Goal: Task Accomplishment & Management: Manage account settings

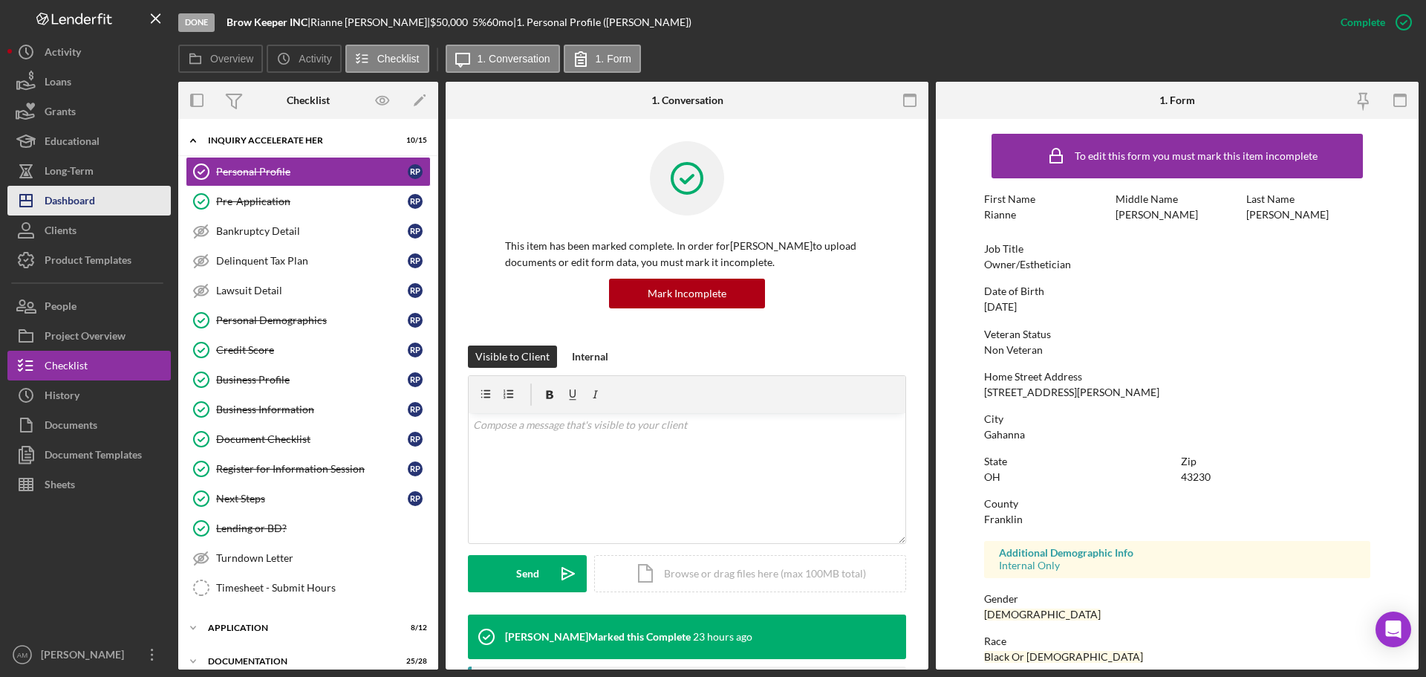
click at [67, 201] on div "Dashboard" at bounding box center [70, 202] width 51 height 33
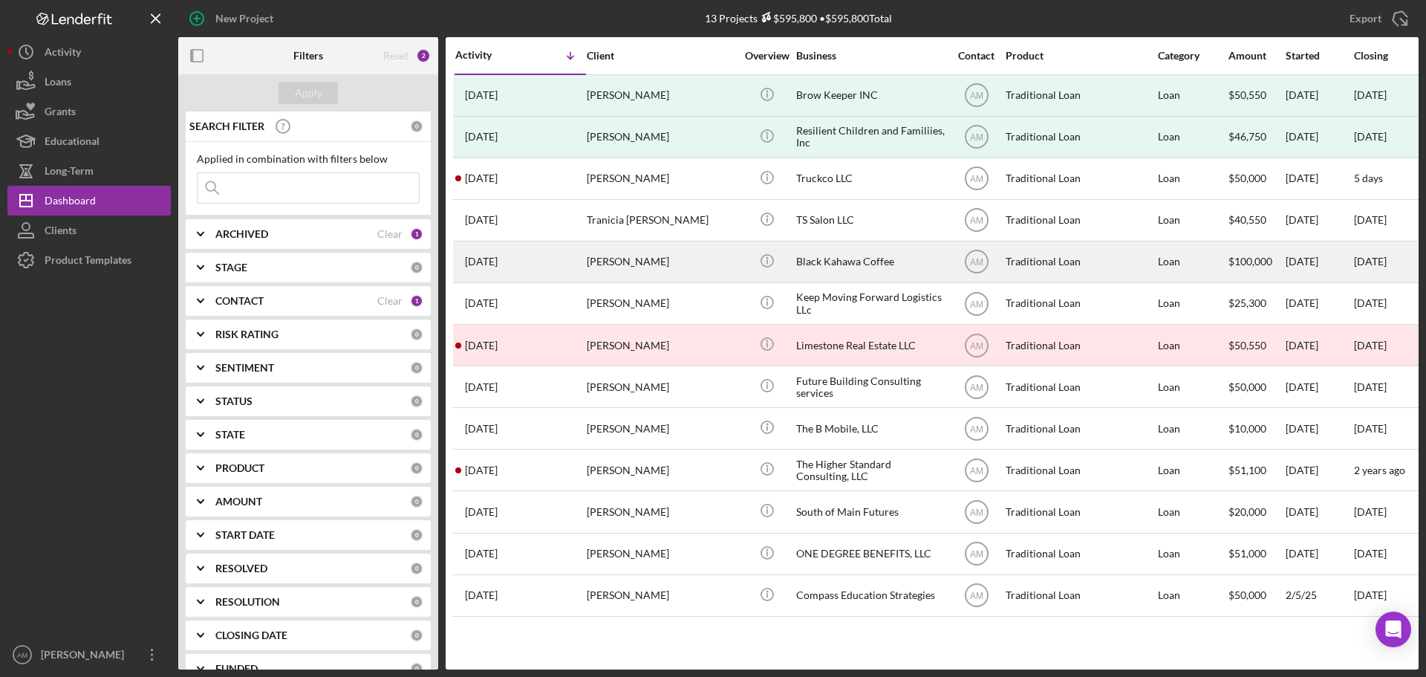
click at [829, 260] on div "Black Kahawa Coffee" at bounding box center [870, 261] width 149 height 39
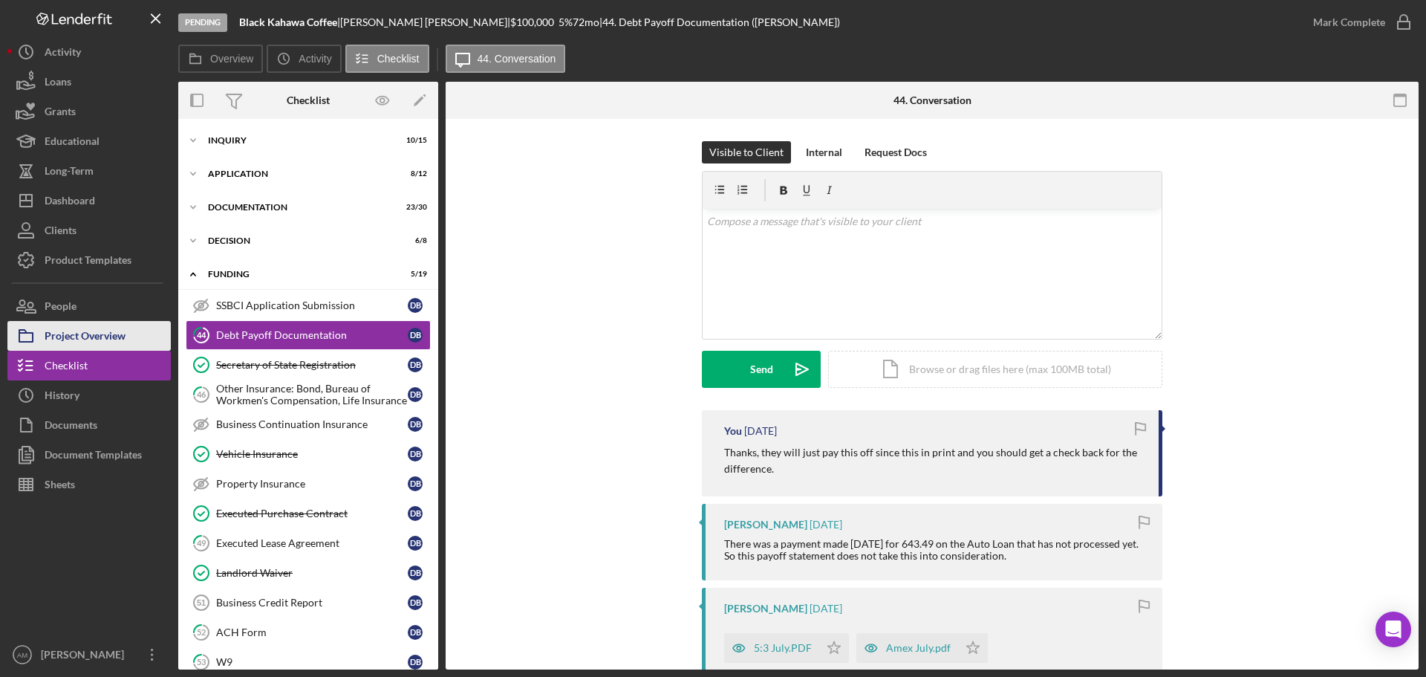
click at [63, 336] on div "Project Overview" at bounding box center [85, 337] width 81 height 33
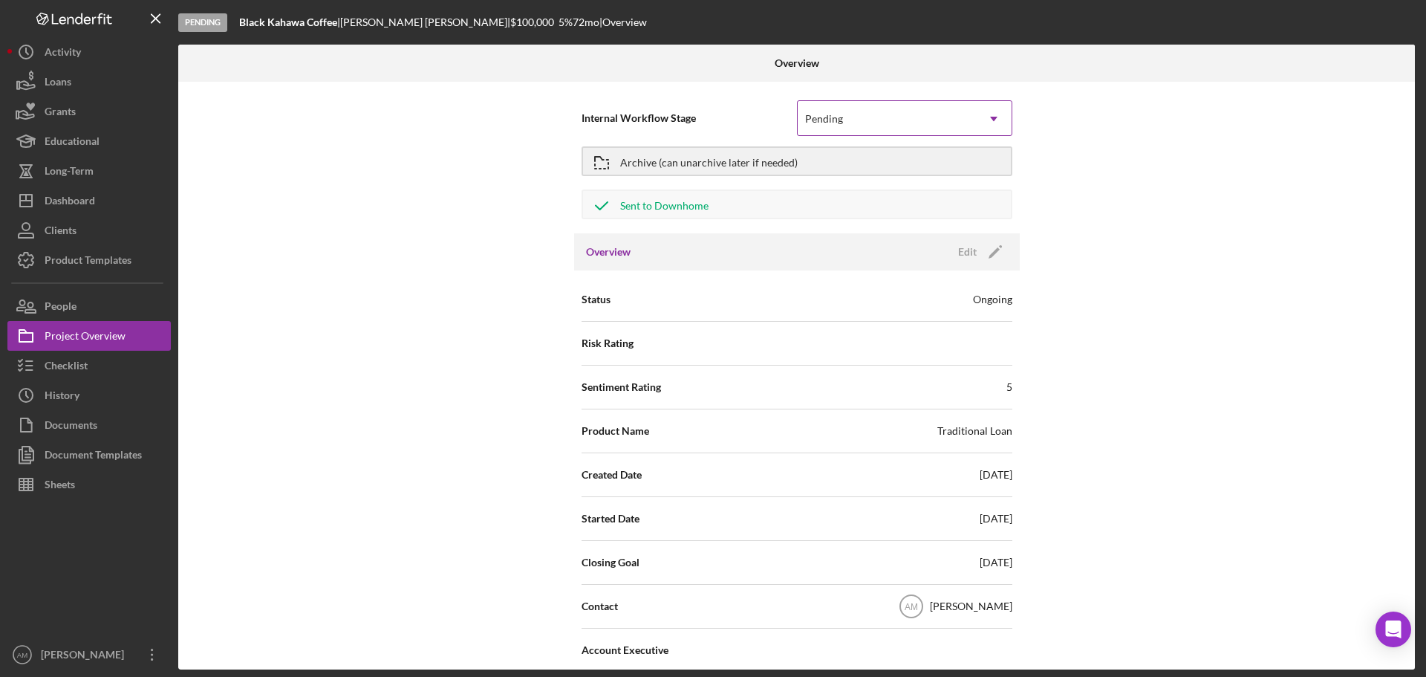
click at [905, 123] on div "Pending" at bounding box center [887, 119] width 178 height 34
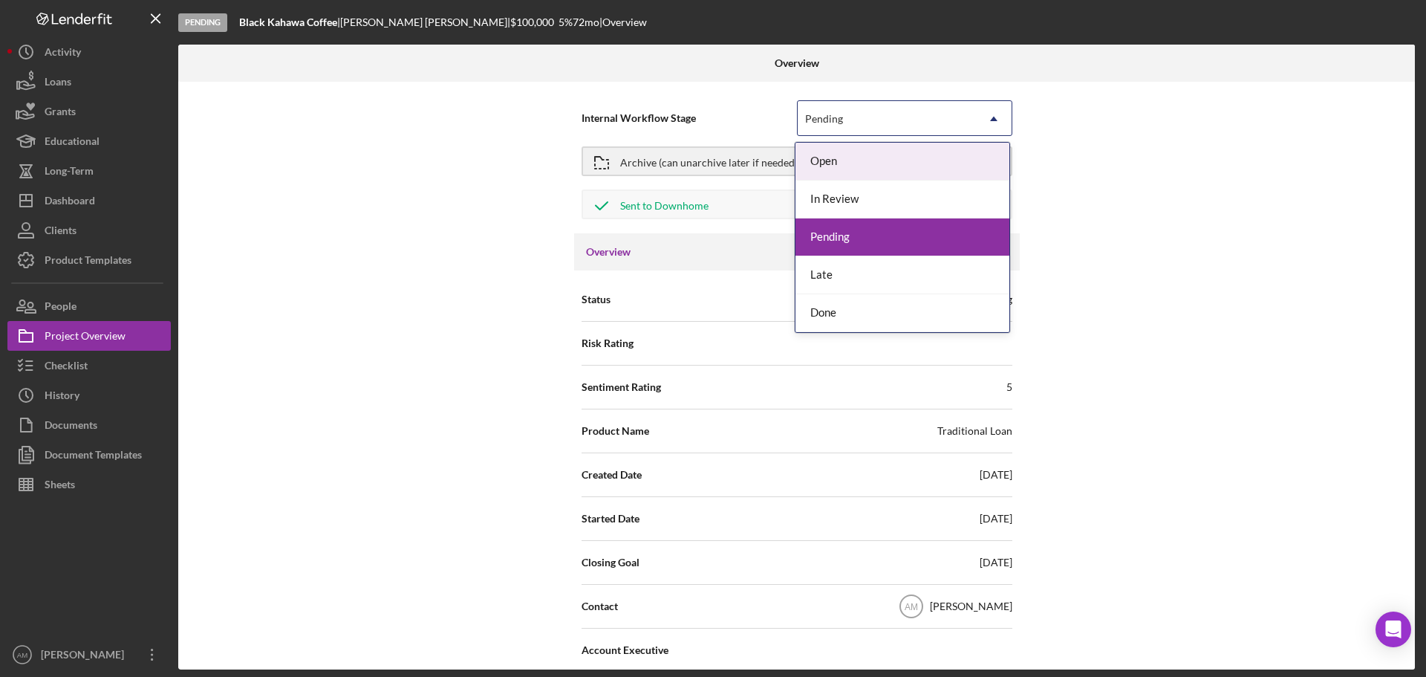
click at [905, 123] on div "Pending" at bounding box center [887, 119] width 178 height 34
click at [988, 120] on icon "Icon/Dropdown Arrow" at bounding box center [994, 119] width 36 height 36
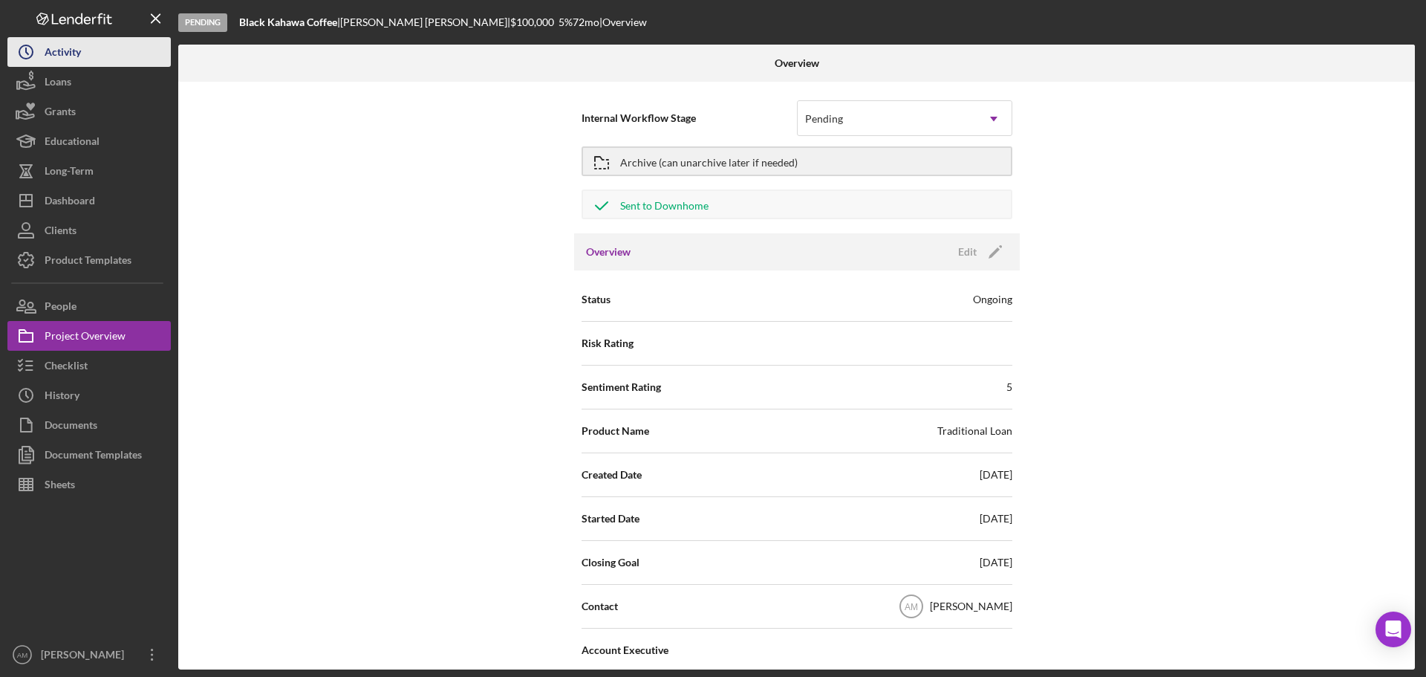
click at [71, 56] on div "Activity" at bounding box center [63, 53] width 36 height 33
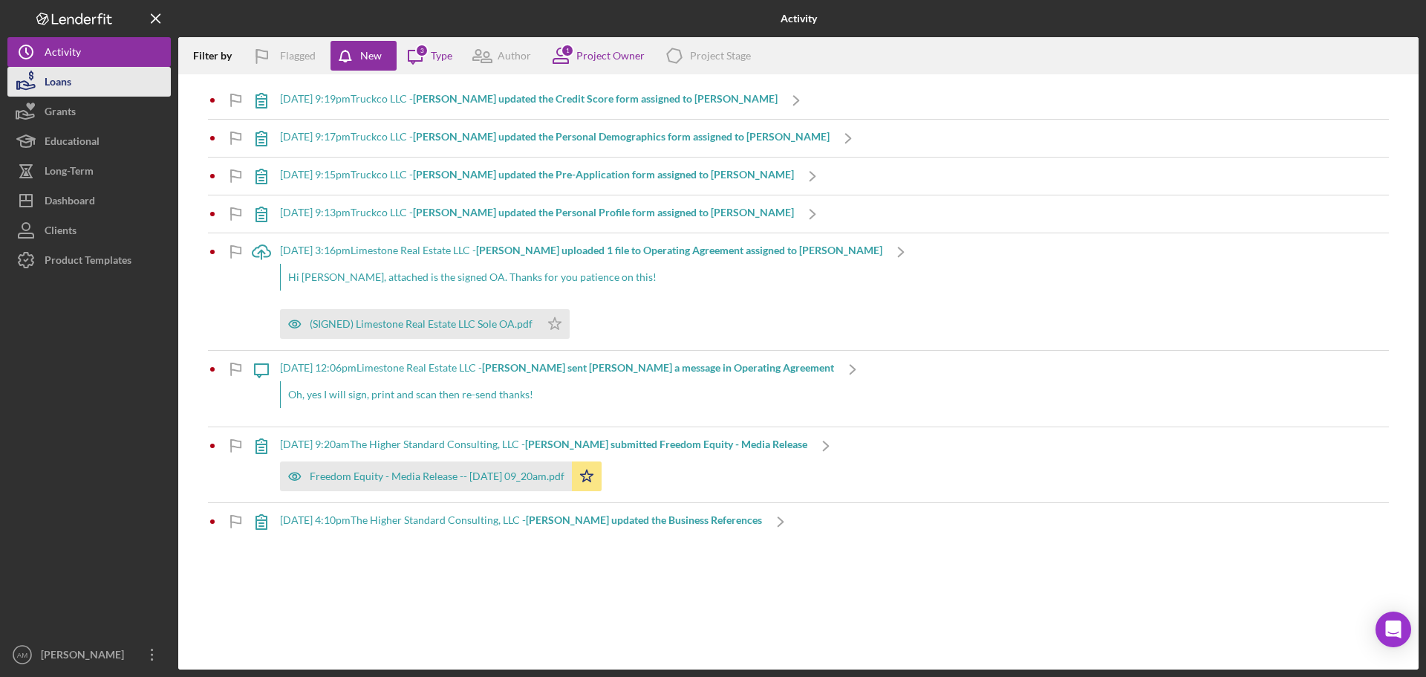
click at [62, 84] on div "Loans" at bounding box center [58, 83] width 27 height 33
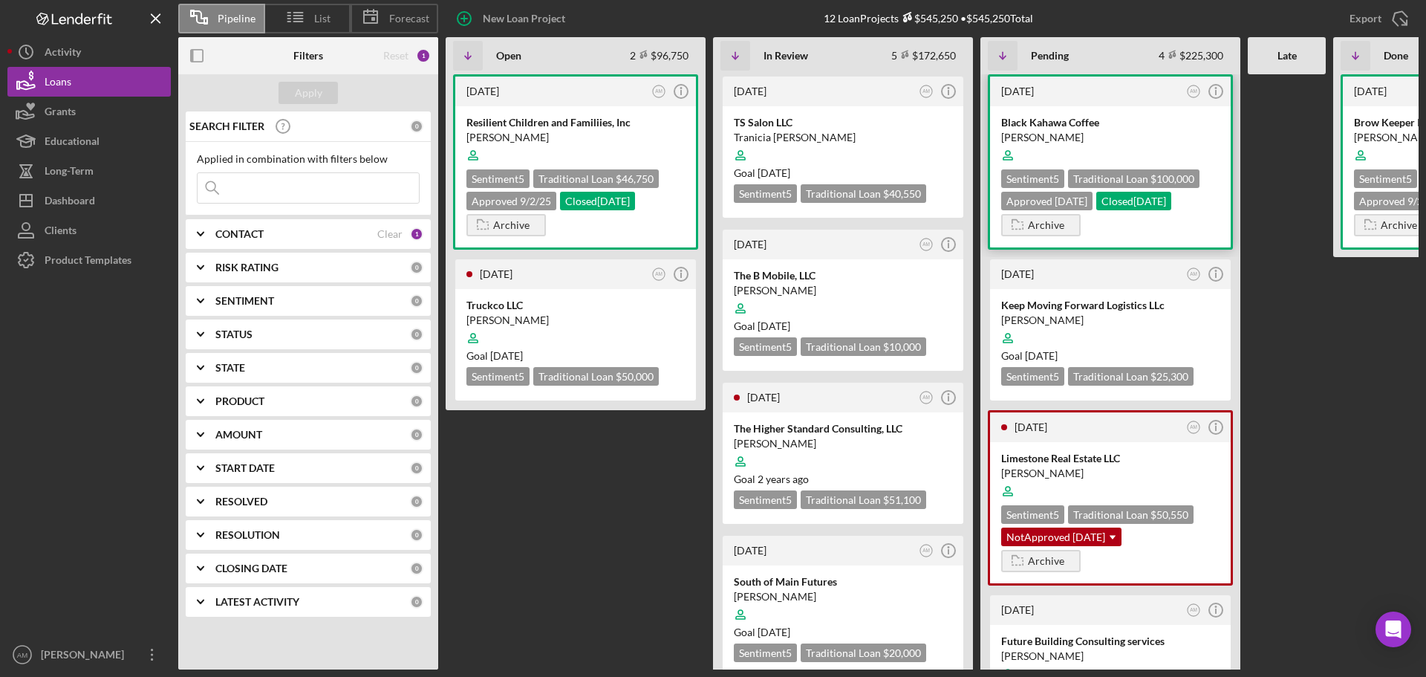
click at [1056, 112] on div "Black Kahawa Coffee [PERSON_NAME] Sentiment 5 Traditional Loan $100,000 Approve…" at bounding box center [1110, 176] width 241 height 141
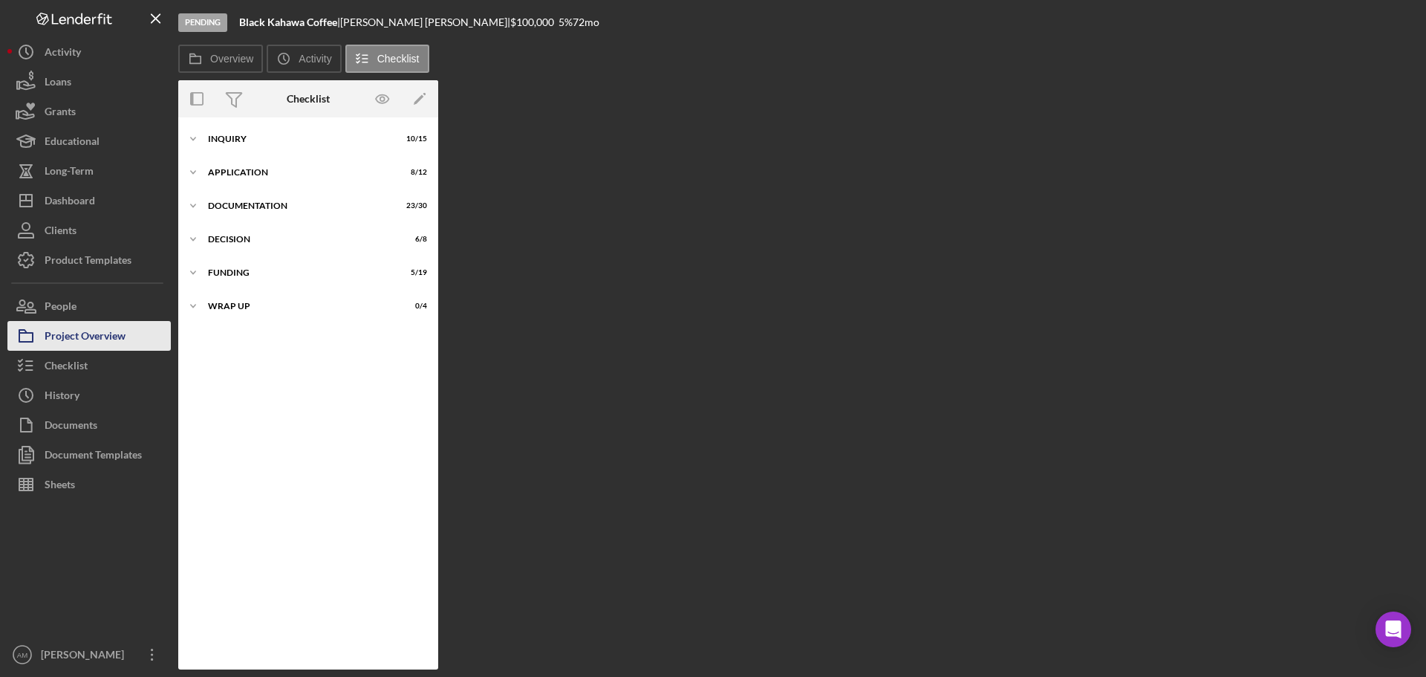
click at [79, 339] on div "Project Overview" at bounding box center [85, 337] width 81 height 33
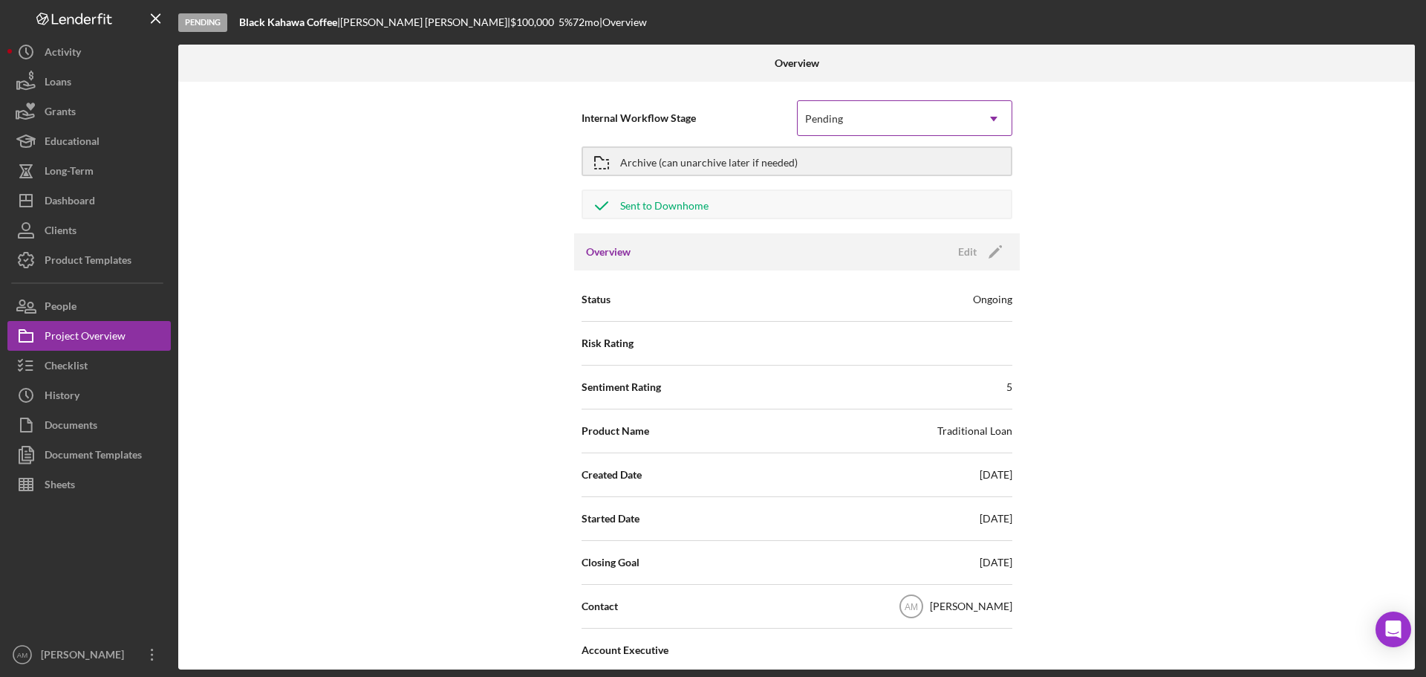
click at [926, 122] on div "Pending" at bounding box center [887, 119] width 178 height 34
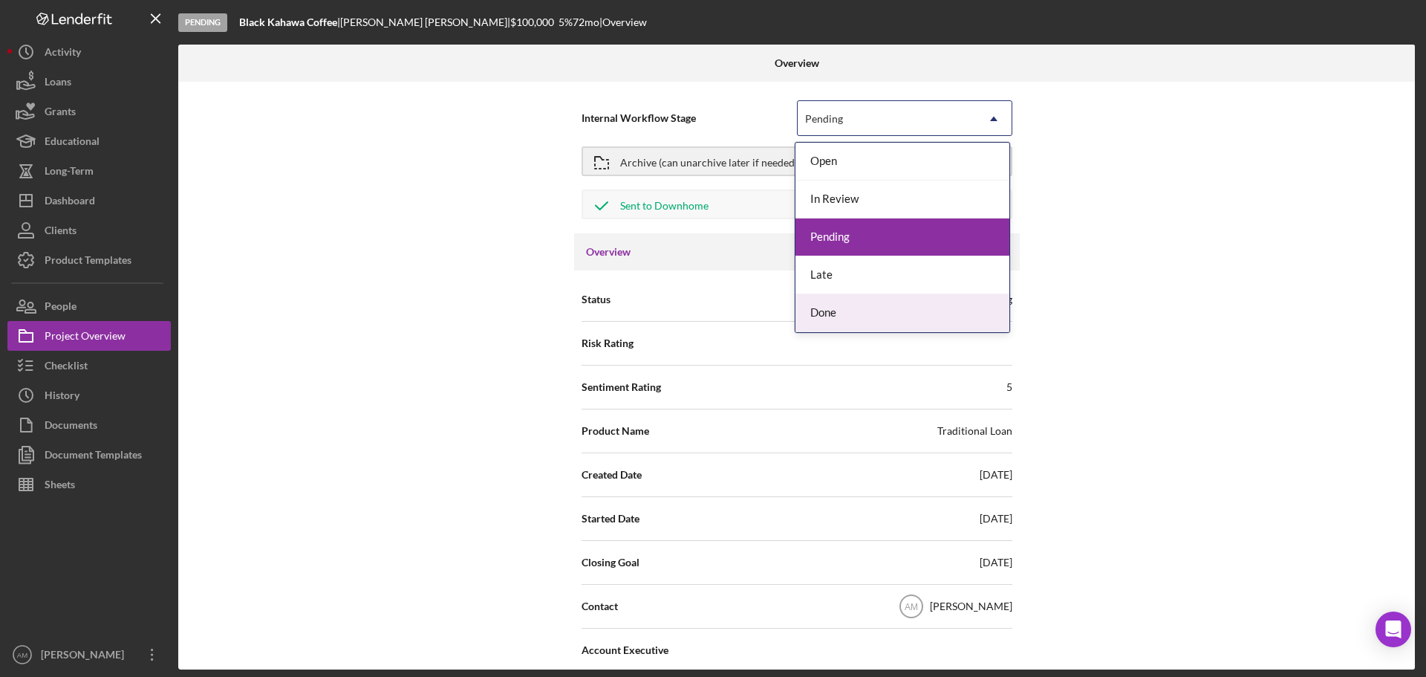
click at [826, 311] on div "Done" at bounding box center [903, 313] width 214 height 38
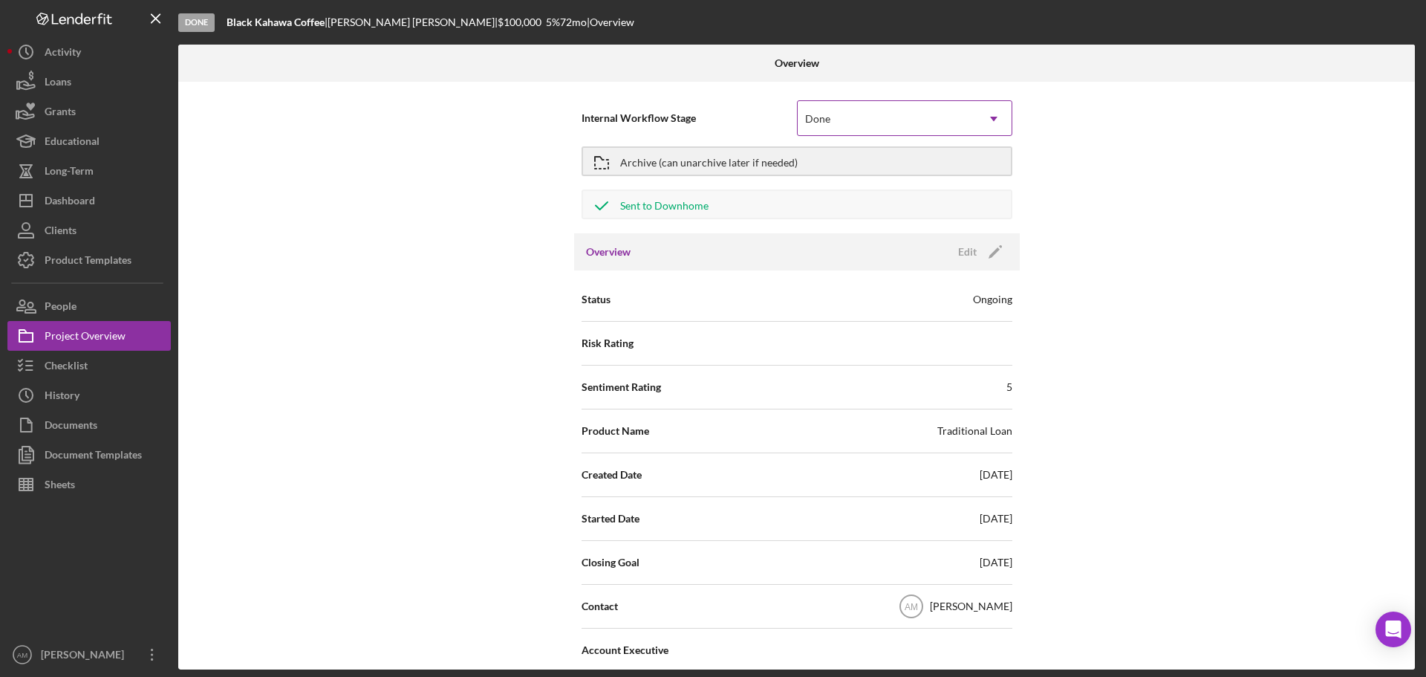
click at [989, 115] on icon "Icon/Dropdown Arrow" at bounding box center [994, 119] width 36 height 36
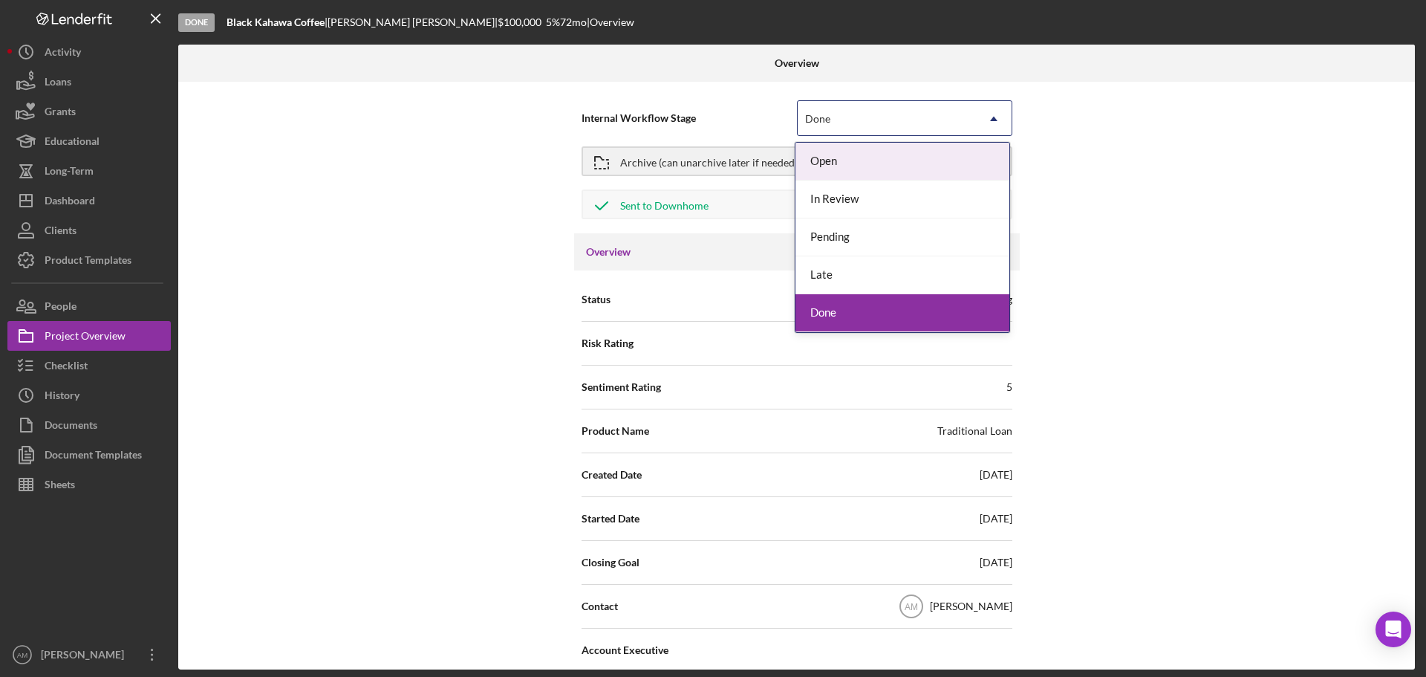
click at [989, 115] on icon "Icon/Dropdown Arrow" at bounding box center [994, 119] width 36 height 36
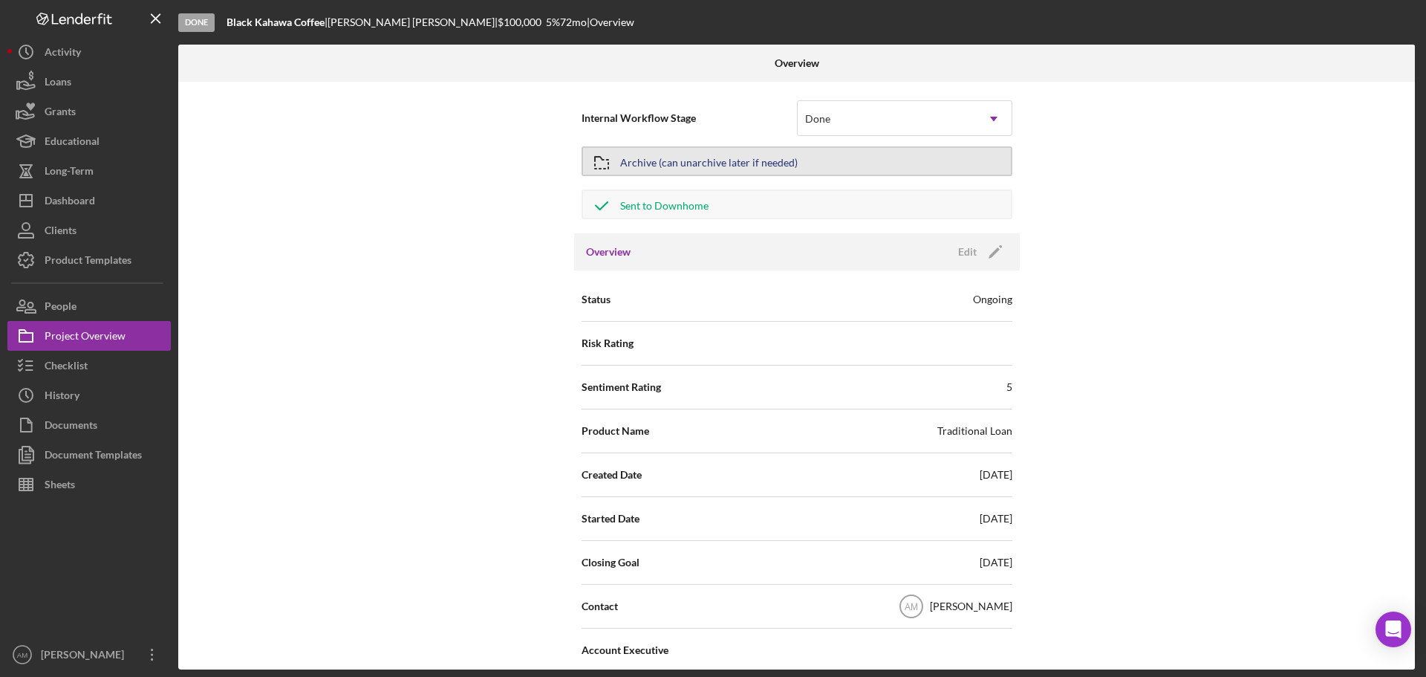
click at [892, 169] on button "Archive (can unarchive later if needed)" at bounding box center [797, 161] width 431 height 30
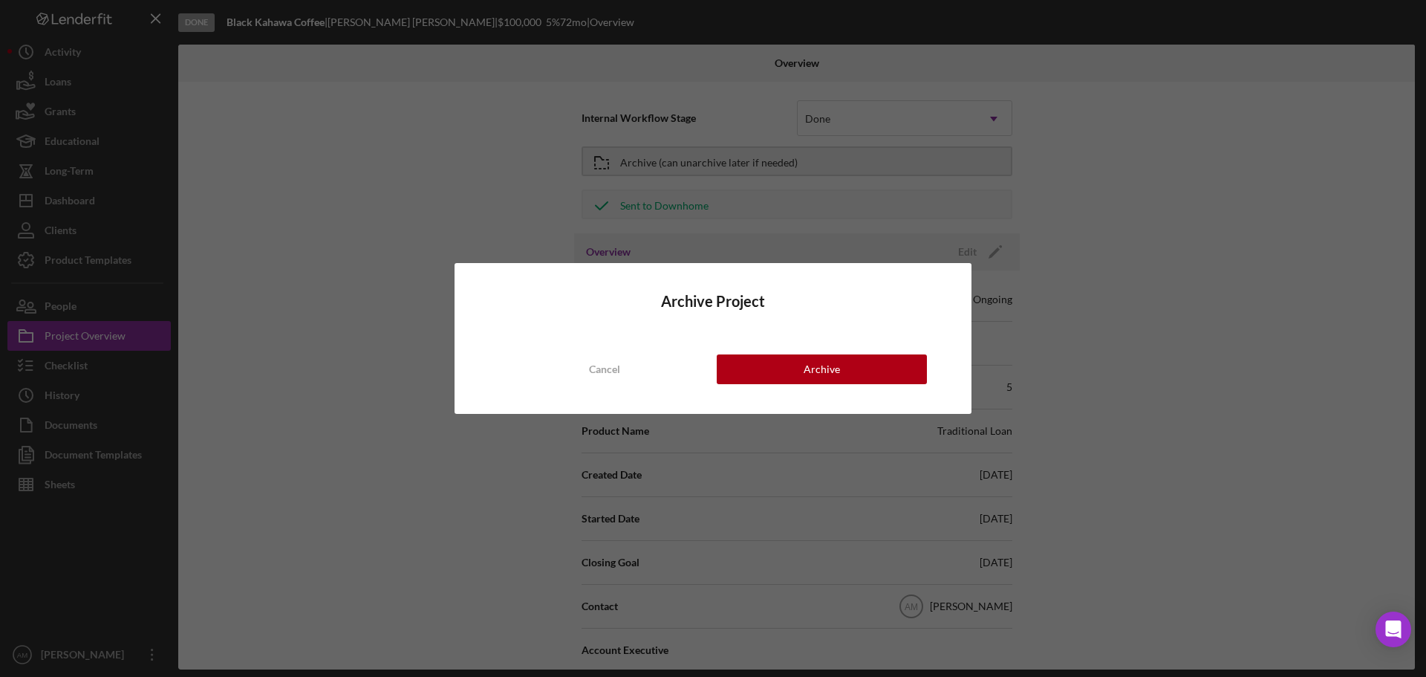
click at [987, 115] on div "Archive Project Cancel Archive" at bounding box center [713, 338] width 1426 height 677
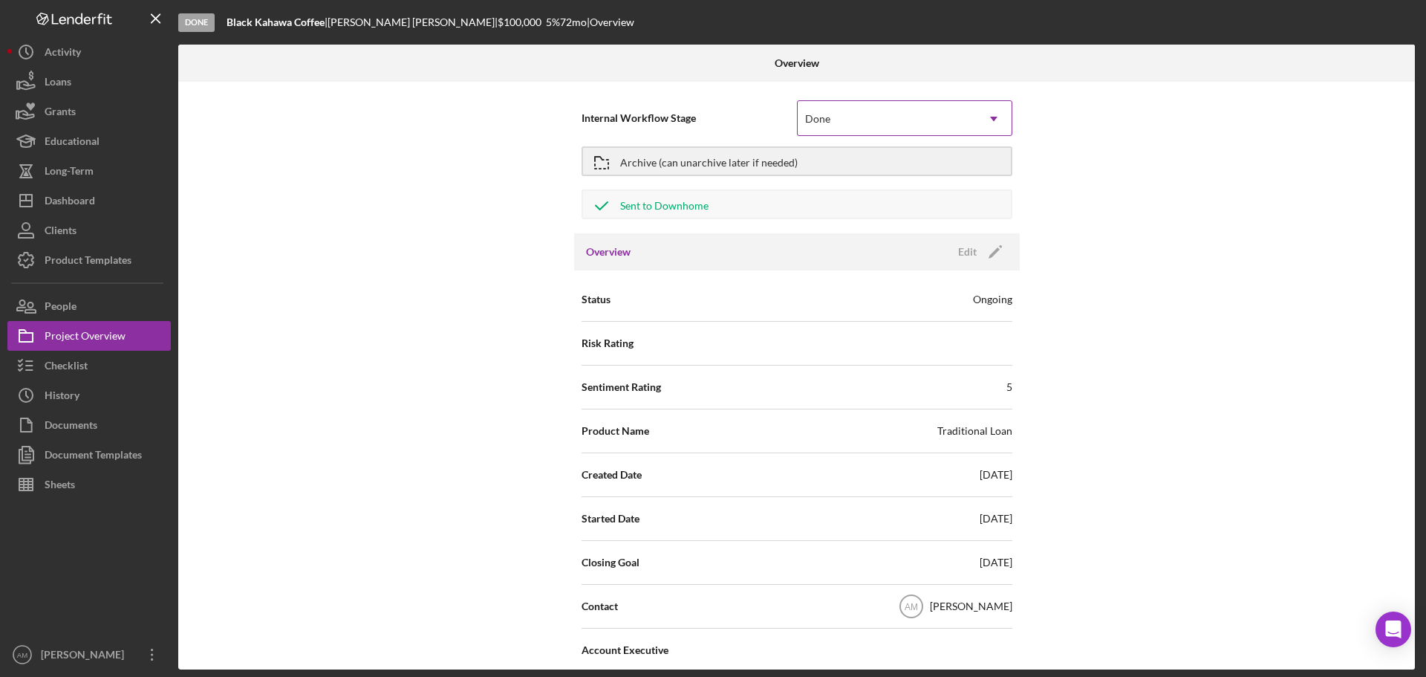
click at [811, 118] on div "Done" at bounding box center [817, 119] width 25 height 12
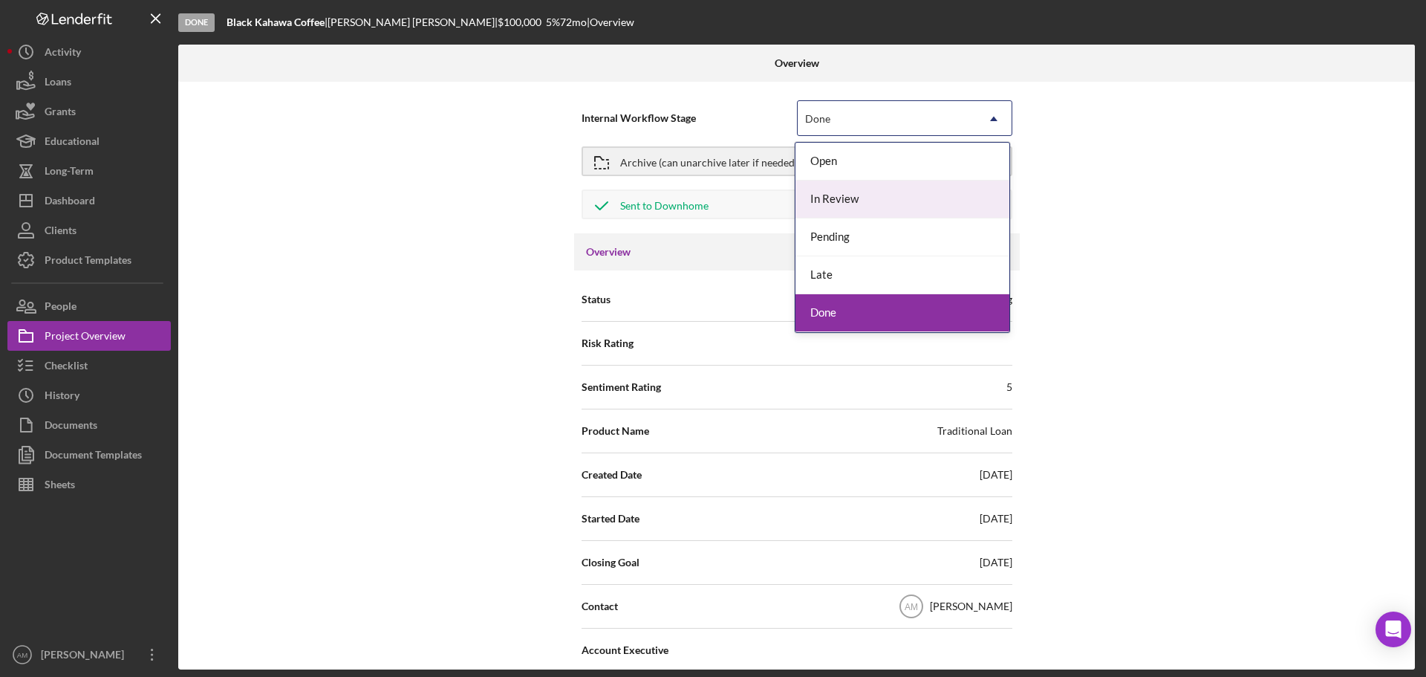
click at [828, 204] on div "In Review" at bounding box center [903, 200] width 214 height 38
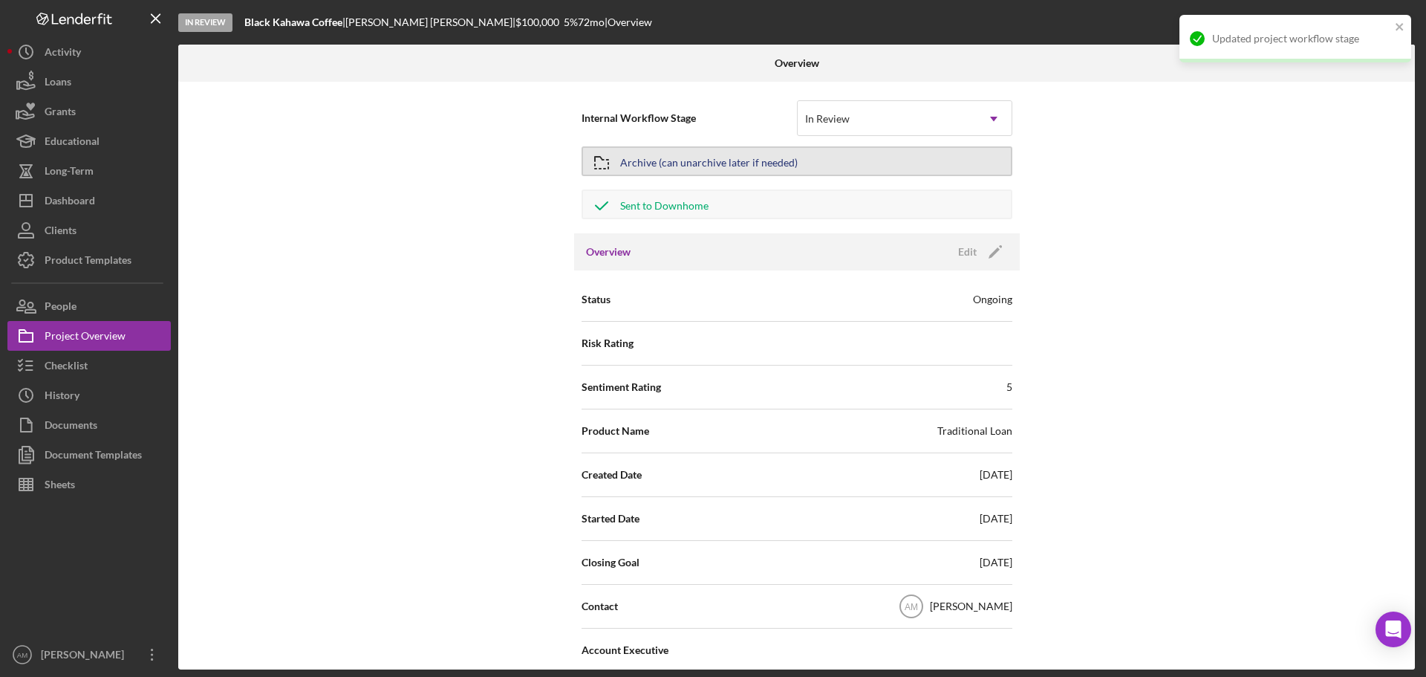
click at [834, 159] on button "Archive (can unarchive later if needed)" at bounding box center [797, 161] width 431 height 30
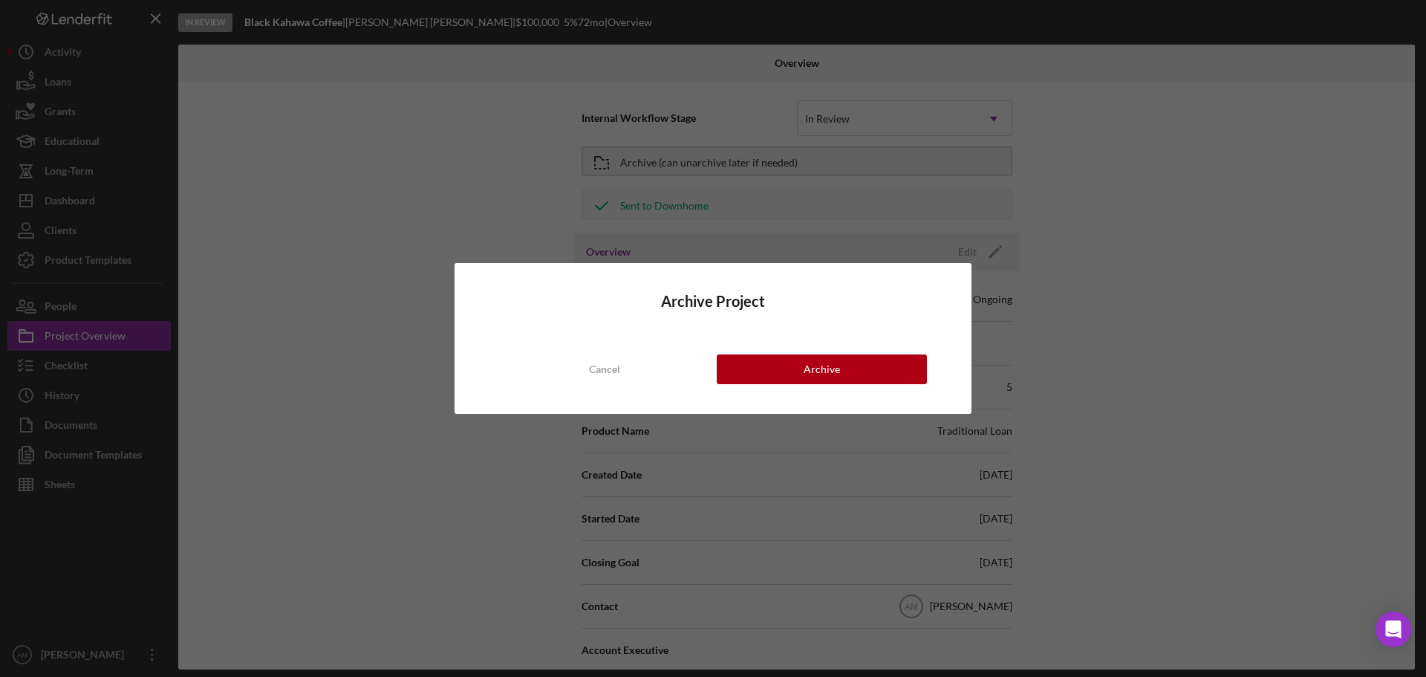
click at [938, 121] on div "Archive Project Cancel Archive" at bounding box center [713, 338] width 1426 height 677
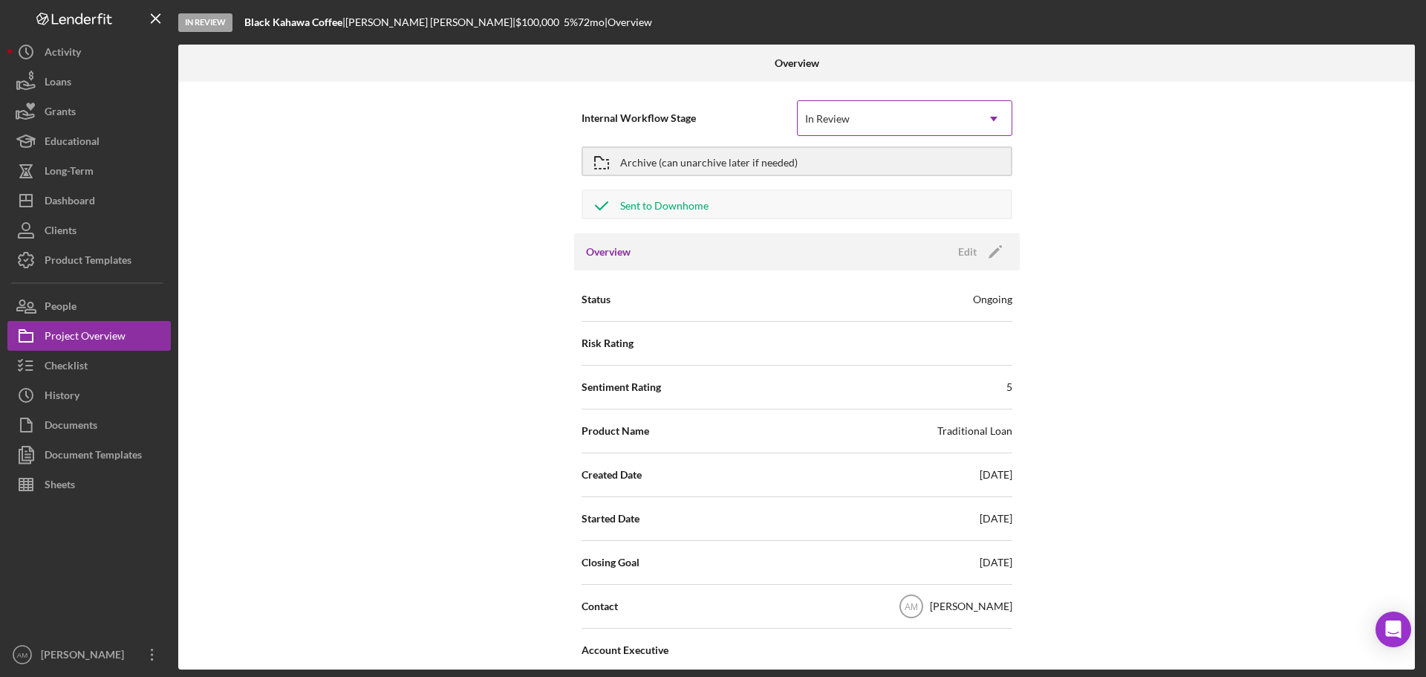
click at [922, 113] on div "In Review" at bounding box center [887, 119] width 178 height 34
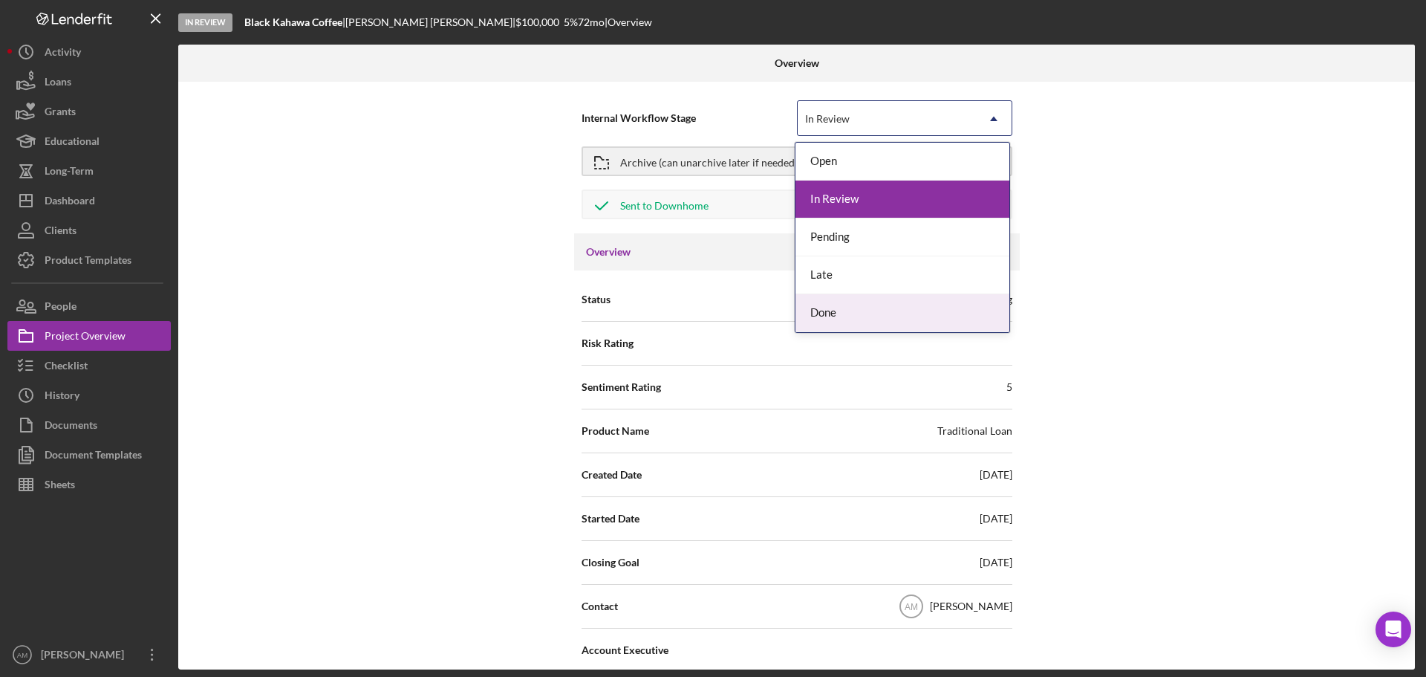
click at [830, 313] on div "Done" at bounding box center [903, 313] width 214 height 38
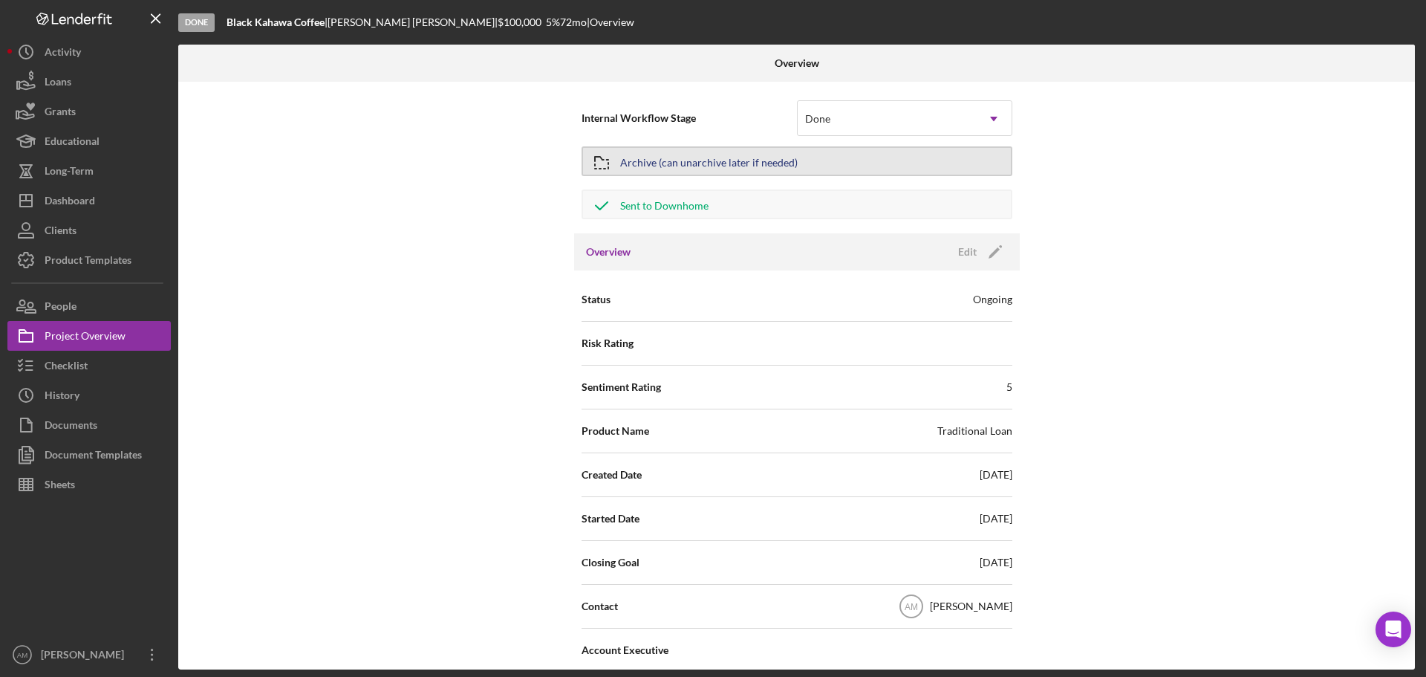
click at [709, 160] on div "Archive (can unarchive later if needed)" at bounding box center [709, 161] width 178 height 27
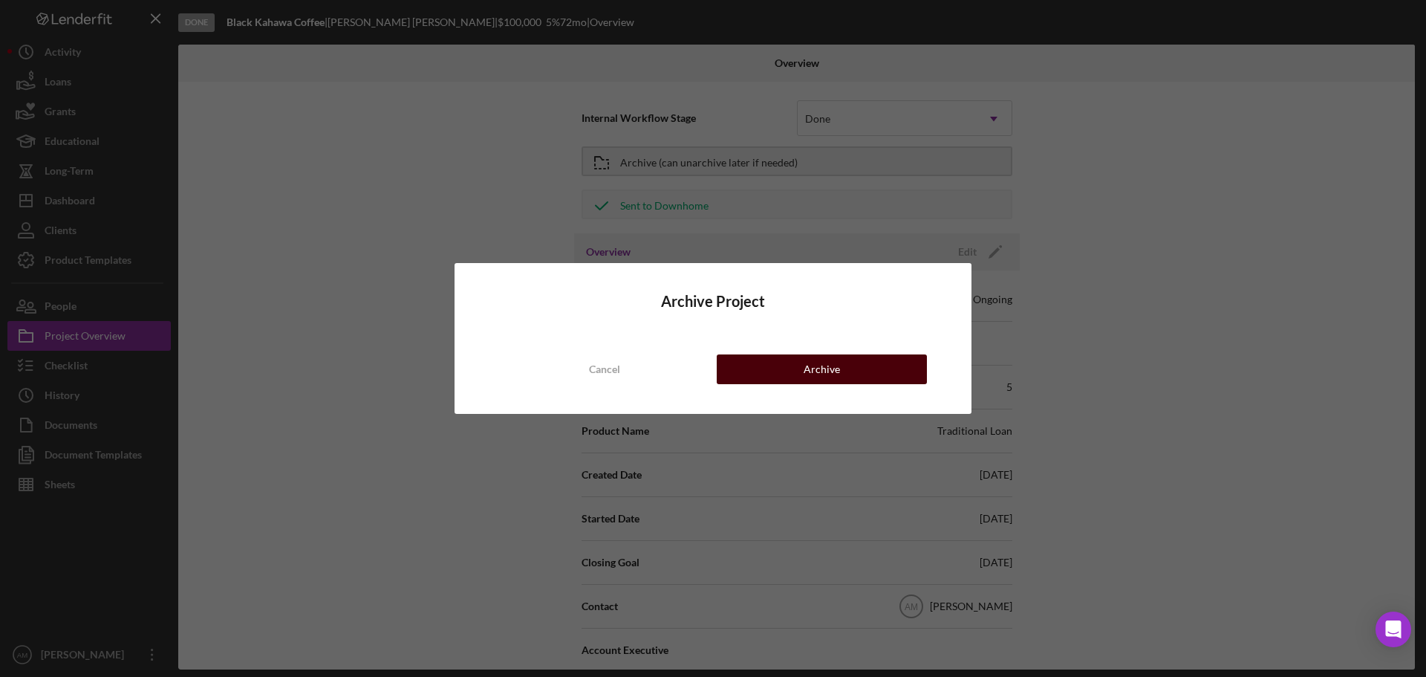
click at [804, 370] on button "Archive" at bounding box center [822, 369] width 210 height 30
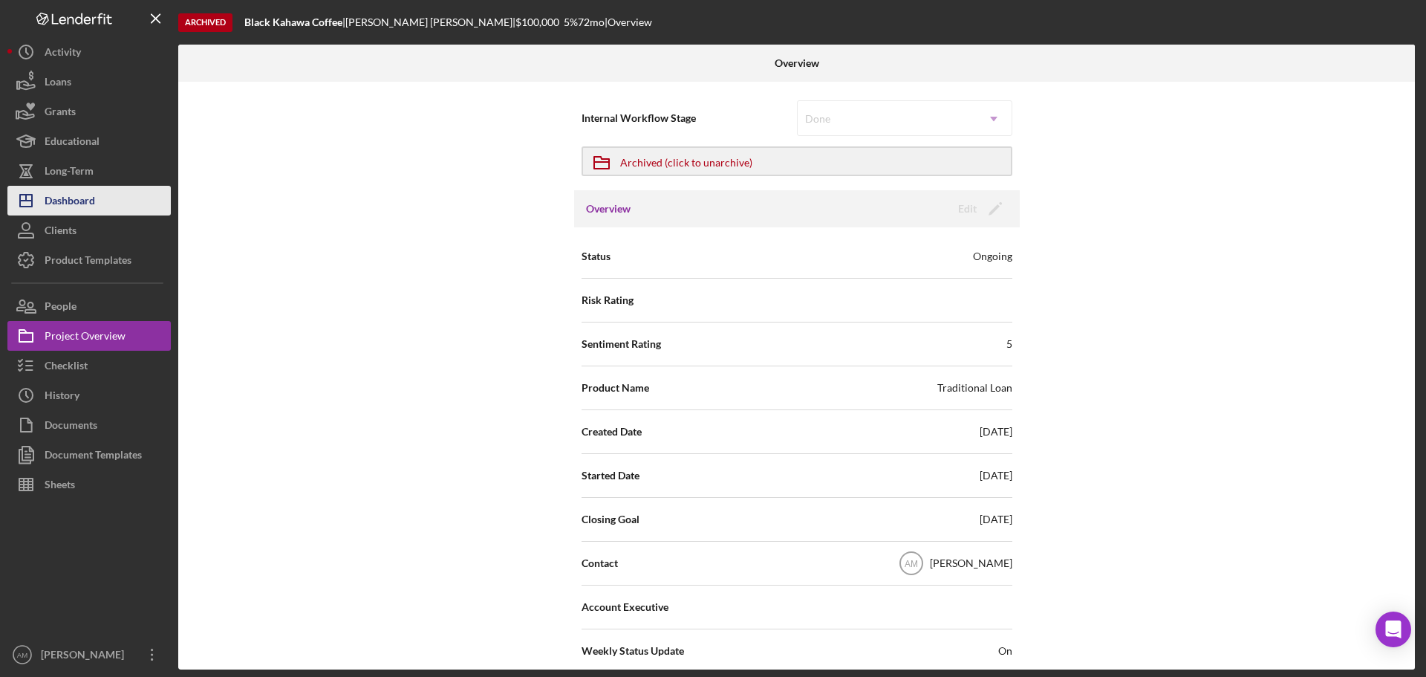
click at [69, 199] on div "Dashboard" at bounding box center [70, 202] width 51 height 33
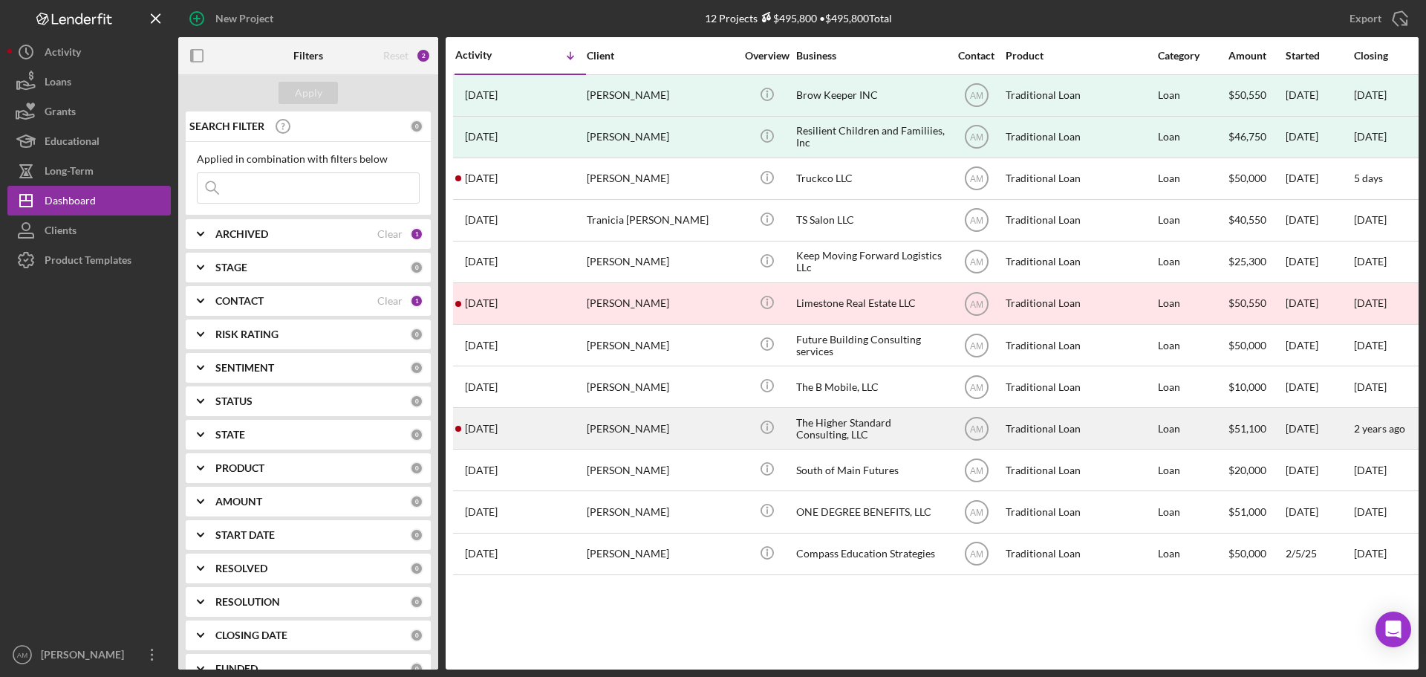
click at [841, 429] on div "The Higher Standard Consulting, LLC" at bounding box center [870, 428] width 149 height 39
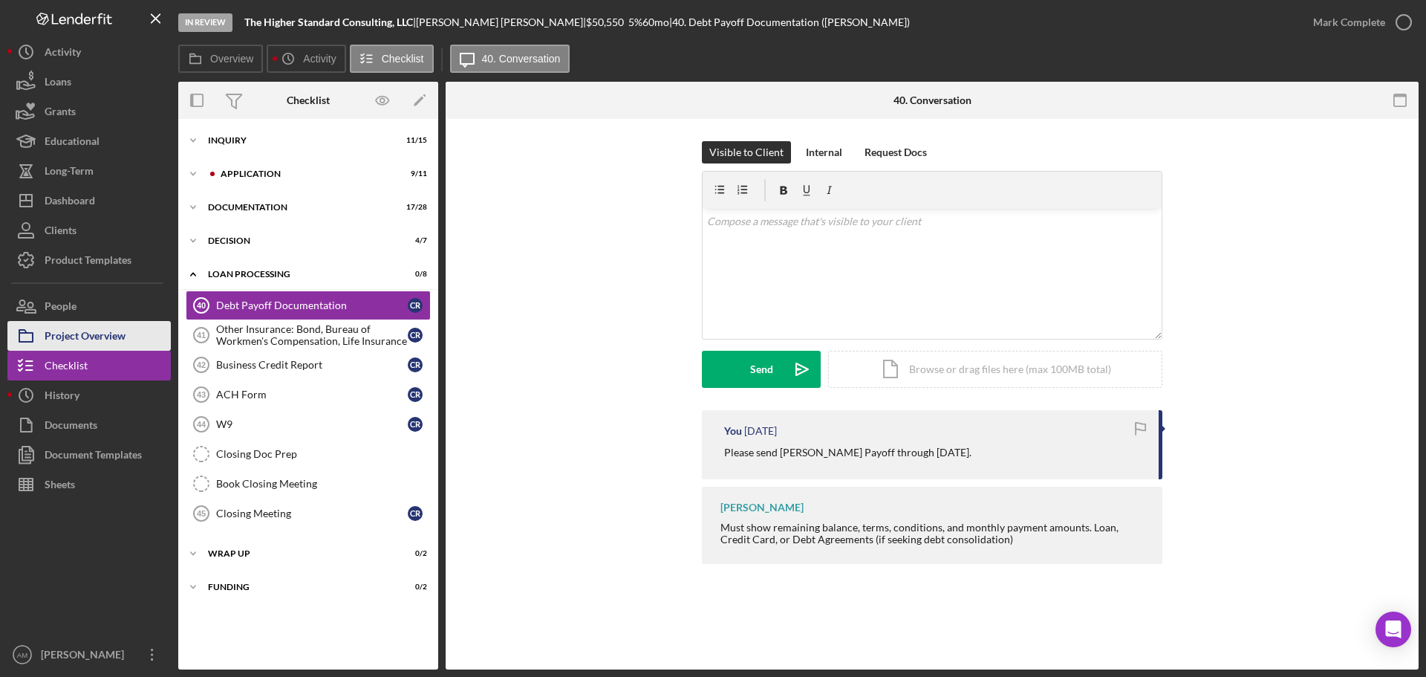
click at [70, 334] on div "Project Overview" at bounding box center [85, 337] width 81 height 33
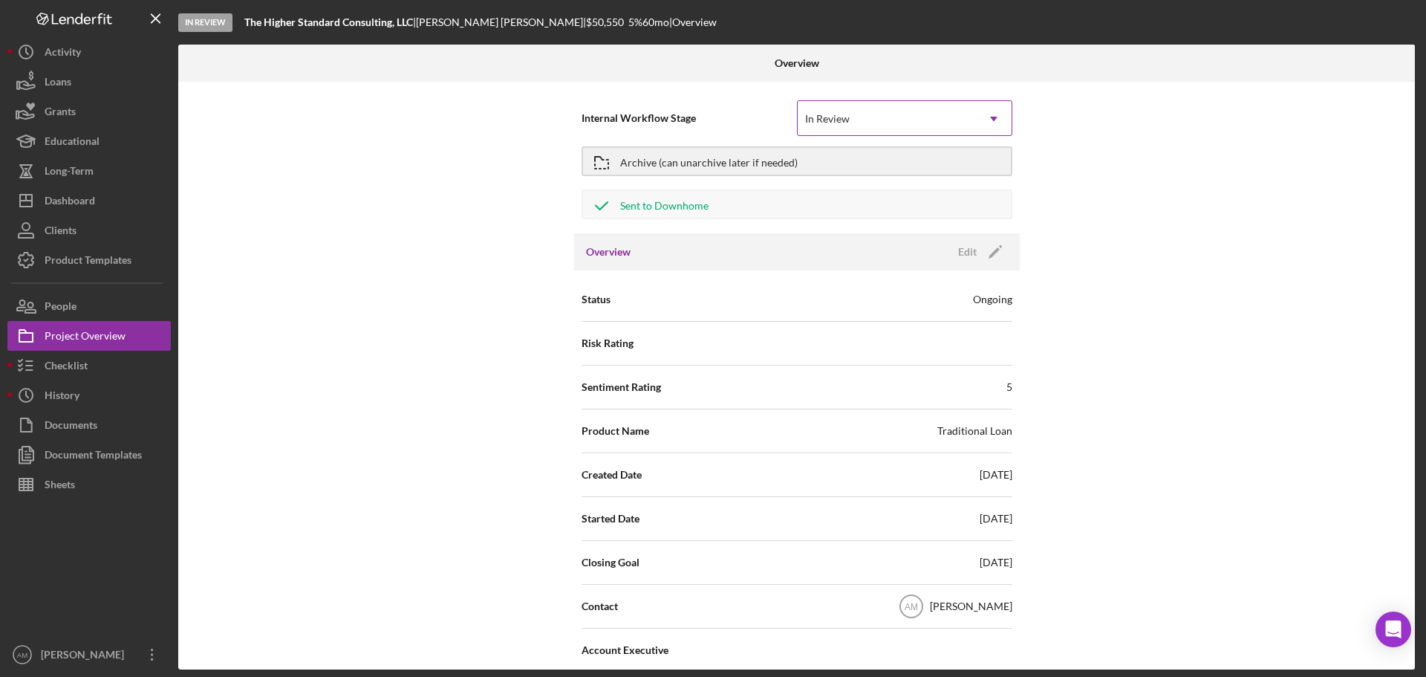
click at [986, 118] on icon "Icon/Dropdown Arrow" at bounding box center [994, 119] width 36 height 36
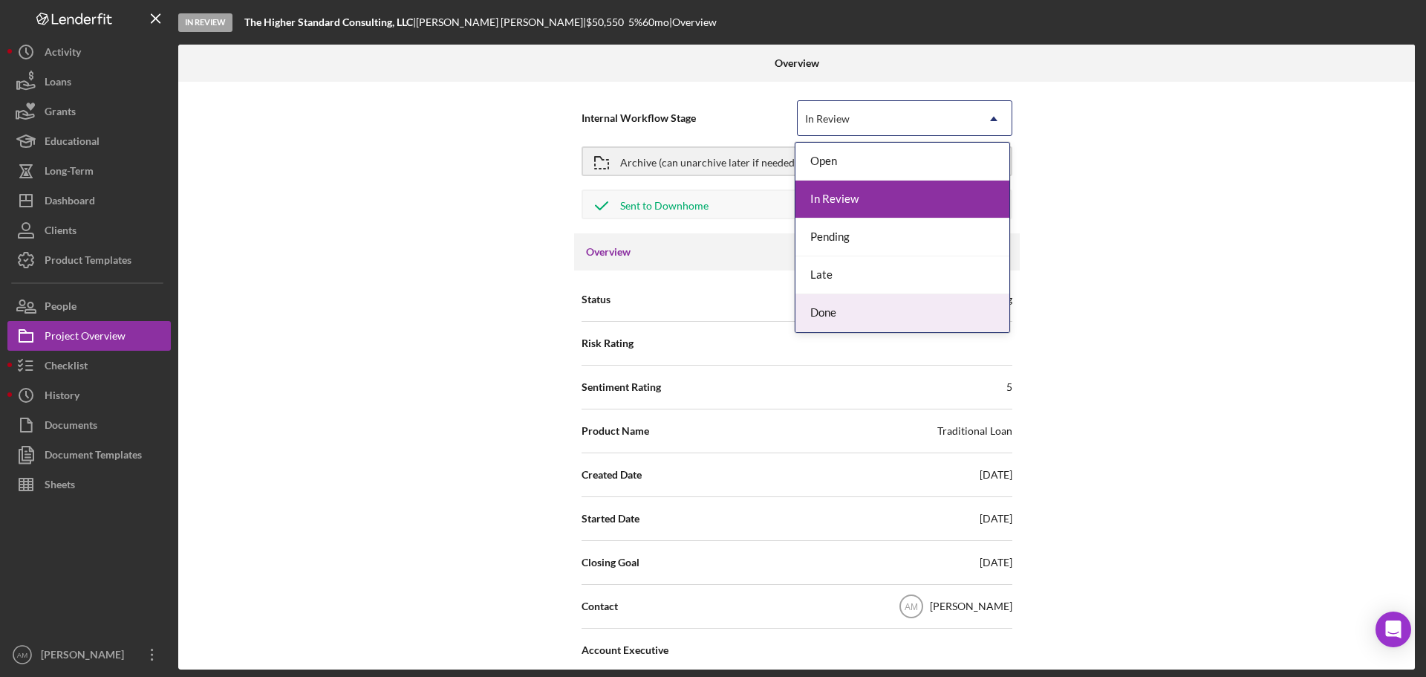
click at [848, 310] on div "Done" at bounding box center [903, 313] width 214 height 38
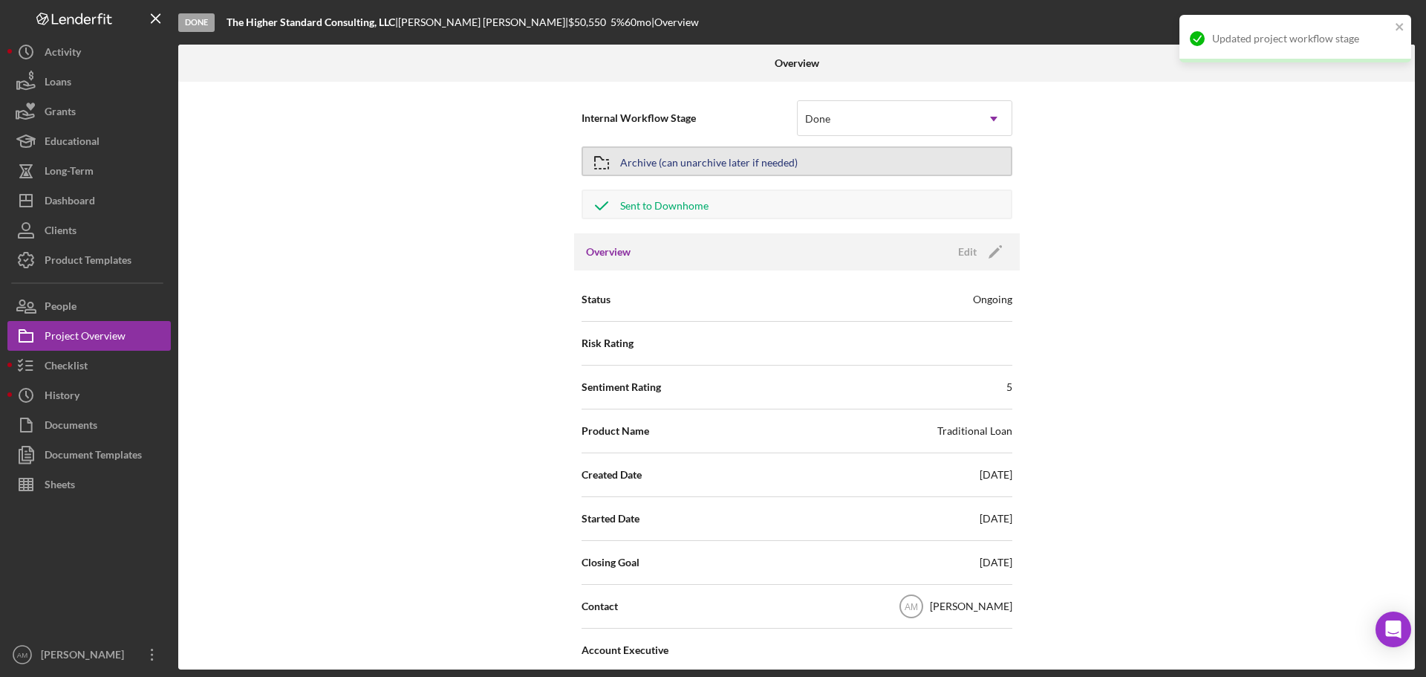
click at [700, 158] on div "Archive (can unarchive later if needed)" at bounding box center [709, 161] width 178 height 27
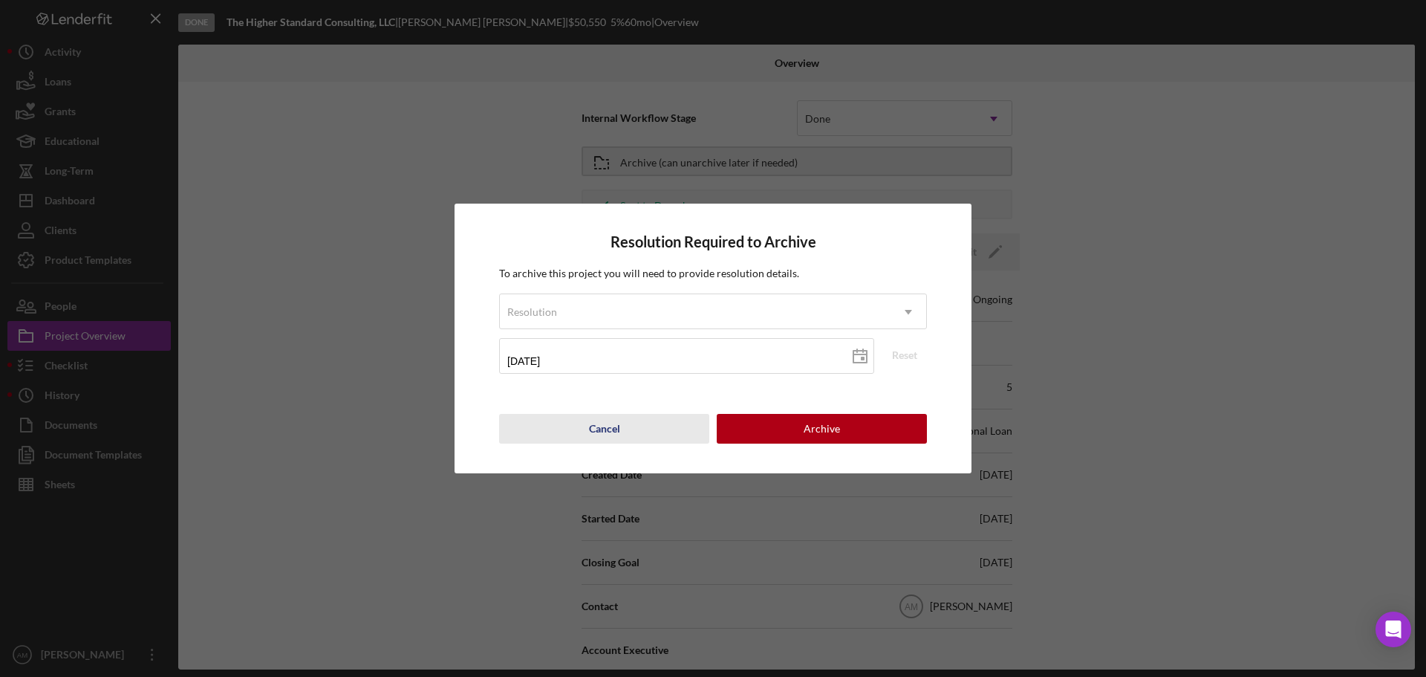
click at [602, 429] on div "Cancel" at bounding box center [604, 429] width 31 height 30
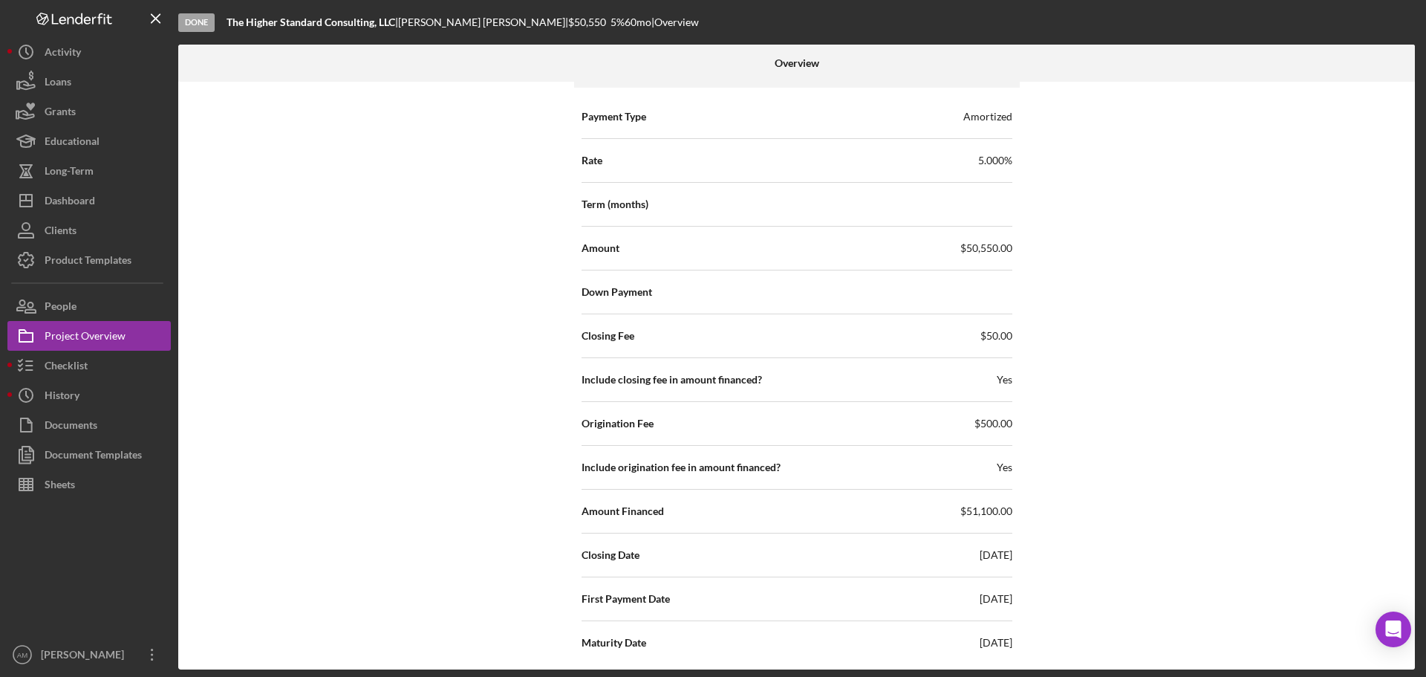
scroll to position [1634, 0]
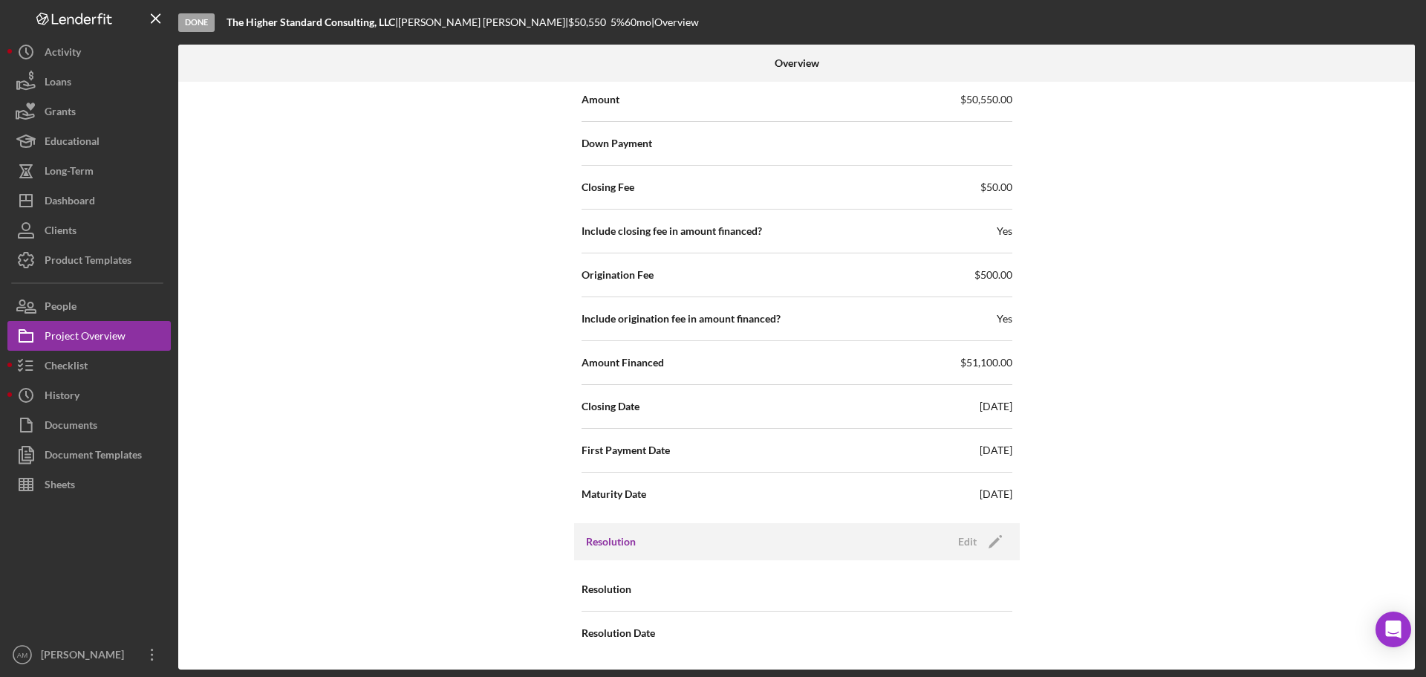
click at [613, 586] on span "Resolution" at bounding box center [607, 589] width 50 height 15
click at [639, 541] on div "Resolution Edit Icon/Edit" at bounding box center [797, 541] width 446 height 37
click at [970, 539] on div "Edit" at bounding box center [967, 541] width 19 height 22
click at [990, 587] on icon "Icon/Dropdown Arrow" at bounding box center [994, 590] width 36 height 36
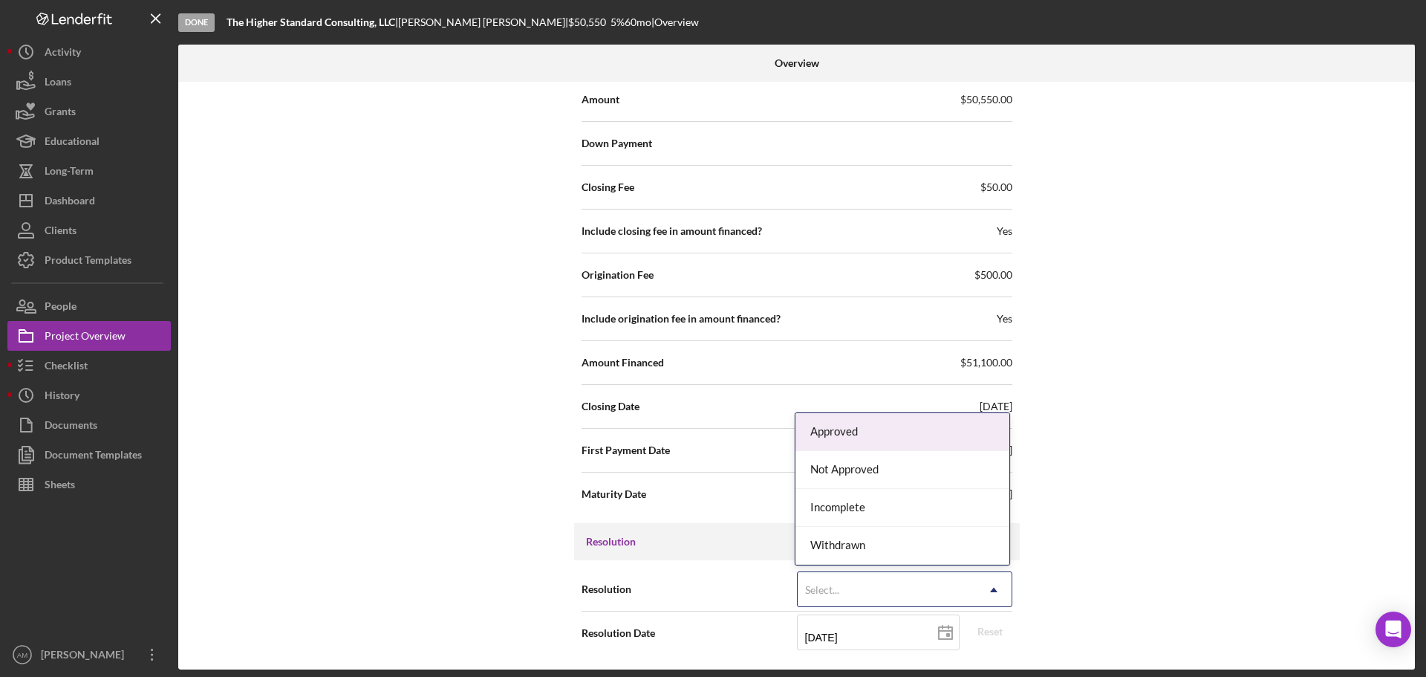
click at [863, 433] on div "Approved" at bounding box center [903, 432] width 214 height 38
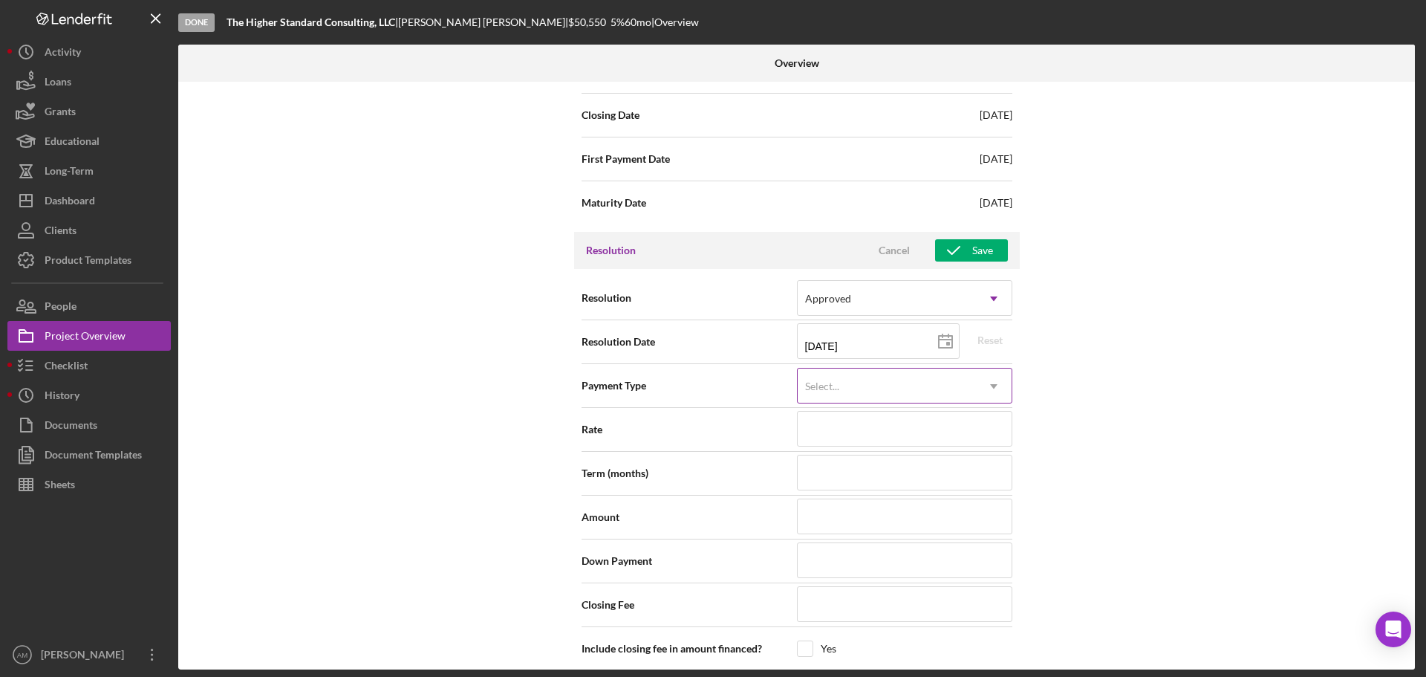
scroll to position [1931, 0]
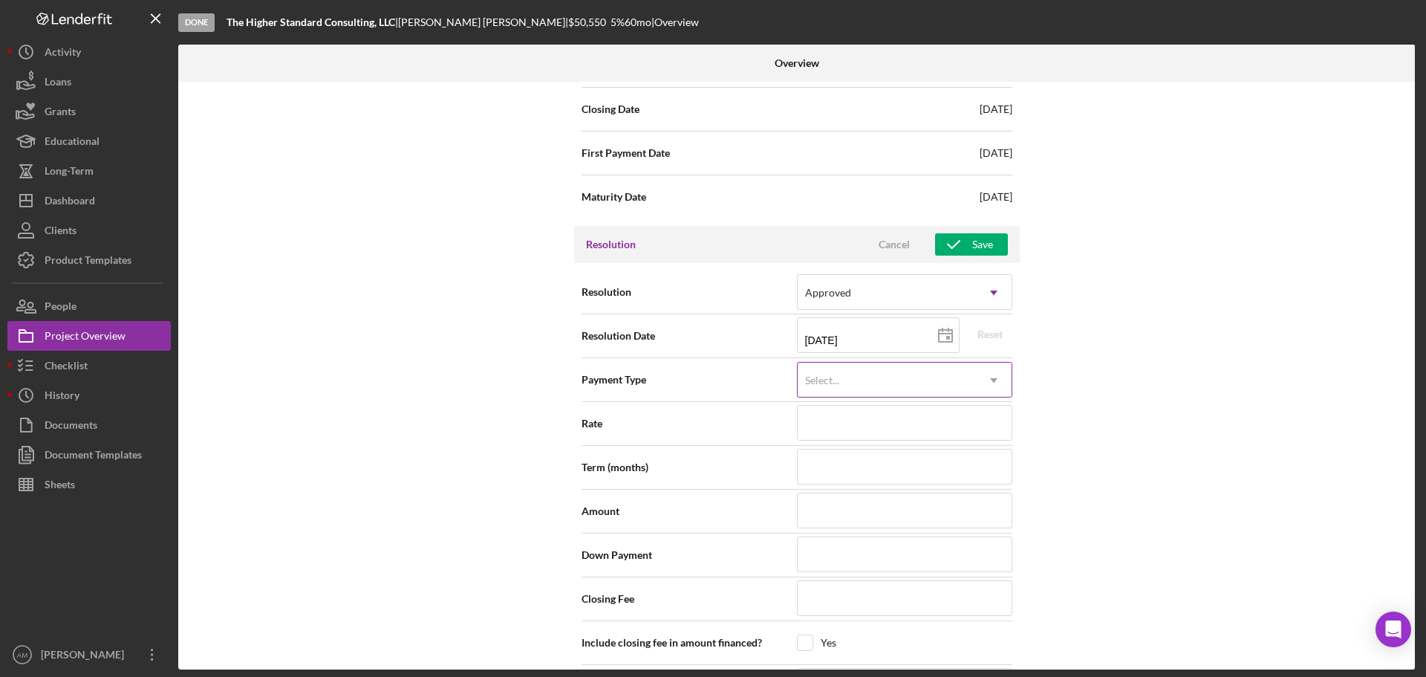
click at [908, 383] on div "Select..." at bounding box center [887, 380] width 178 height 34
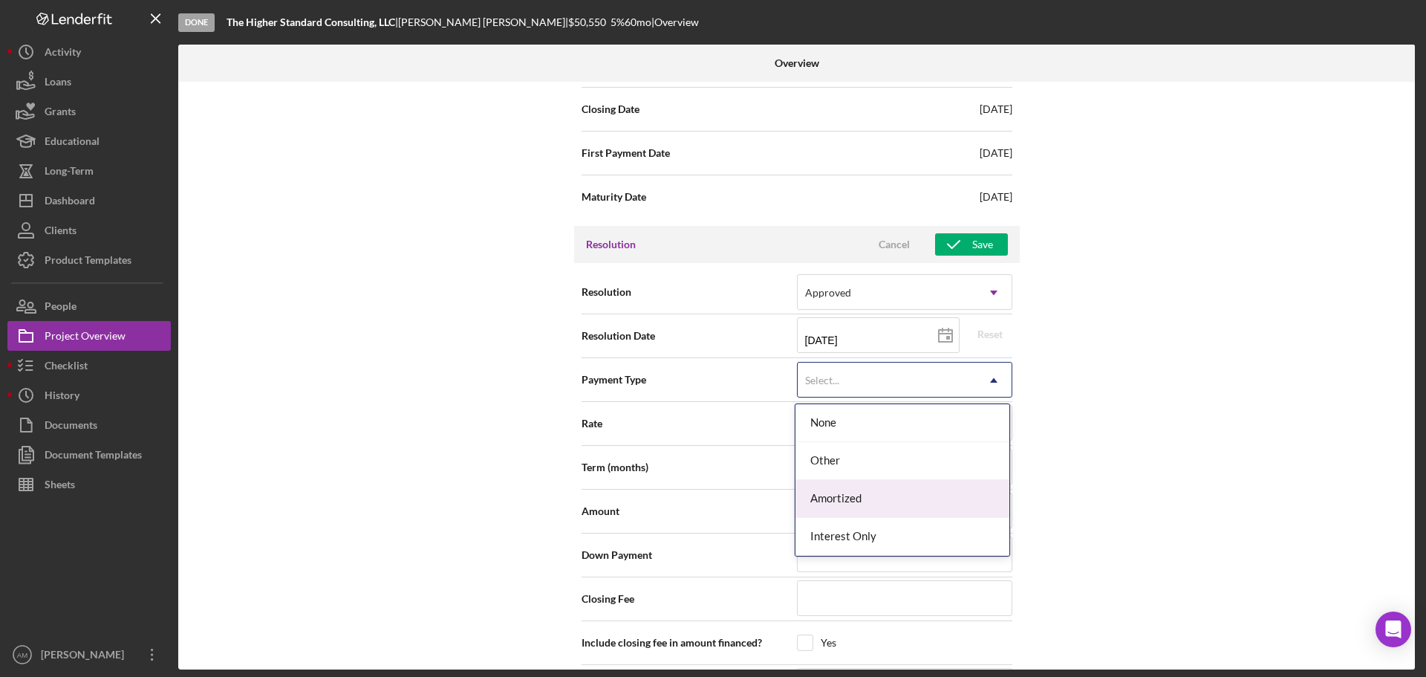
click at [846, 495] on div "Amortized" at bounding box center [903, 499] width 214 height 38
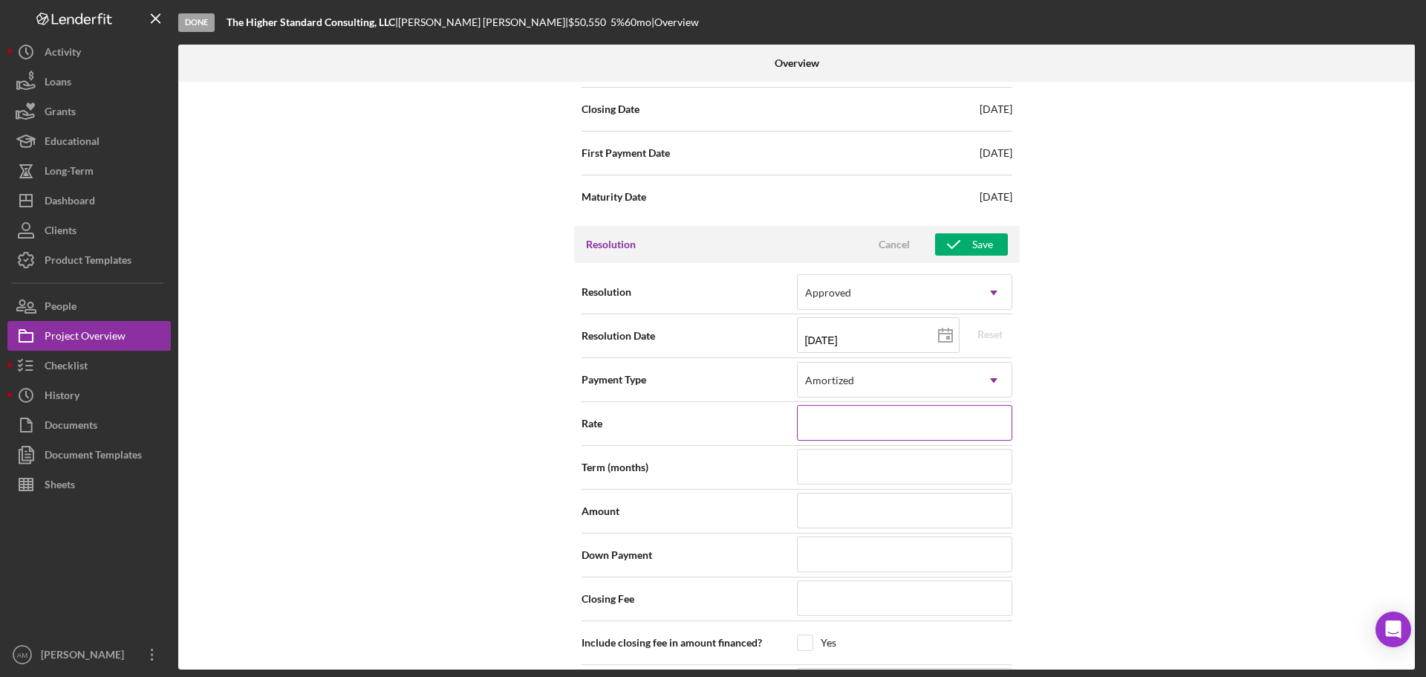
click at [850, 429] on input at bounding box center [904, 423] width 215 height 36
type input "5.000%"
click at [856, 473] on input at bounding box center [904, 467] width 215 height 36
click at [846, 474] on input at bounding box center [904, 467] width 215 height 36
type input "60"
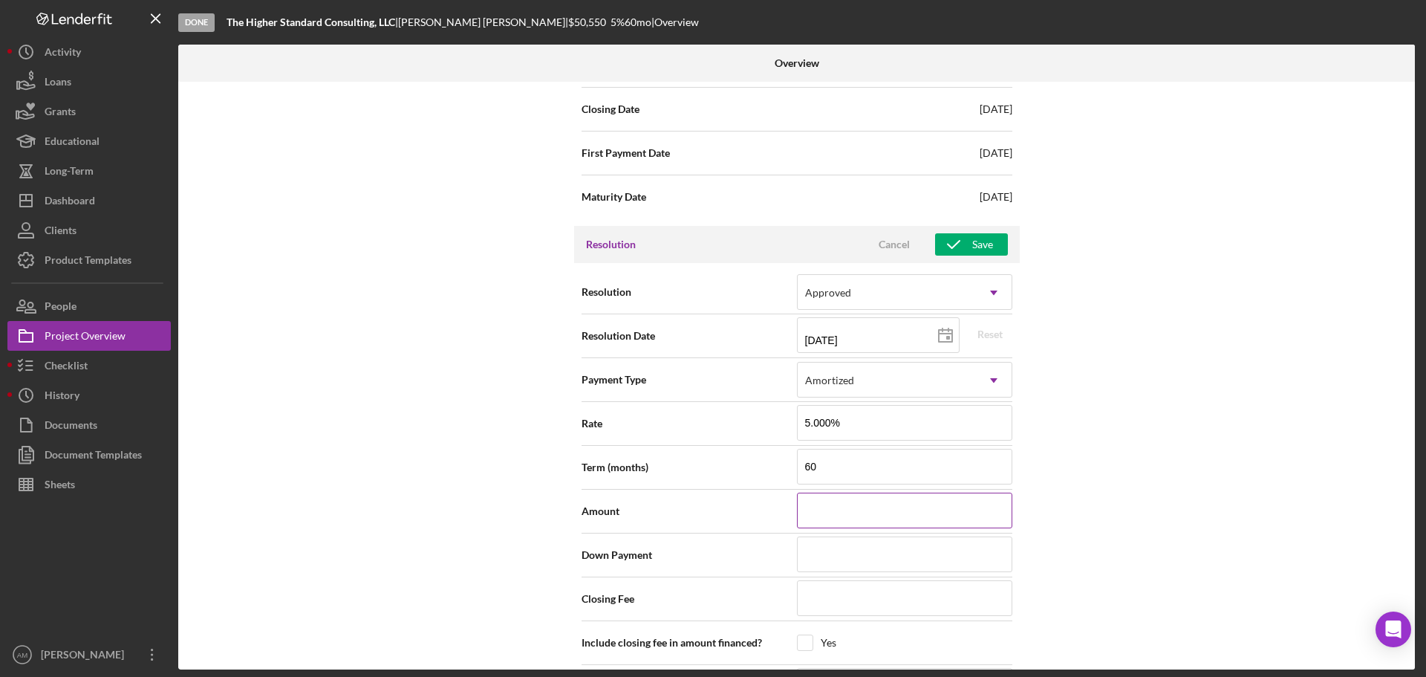
click at [858, 516] on input at bounding box center [904, 511] width 215 height 36
type input "$9"
type input "$96"
type input "$962"
type input "$9,621"
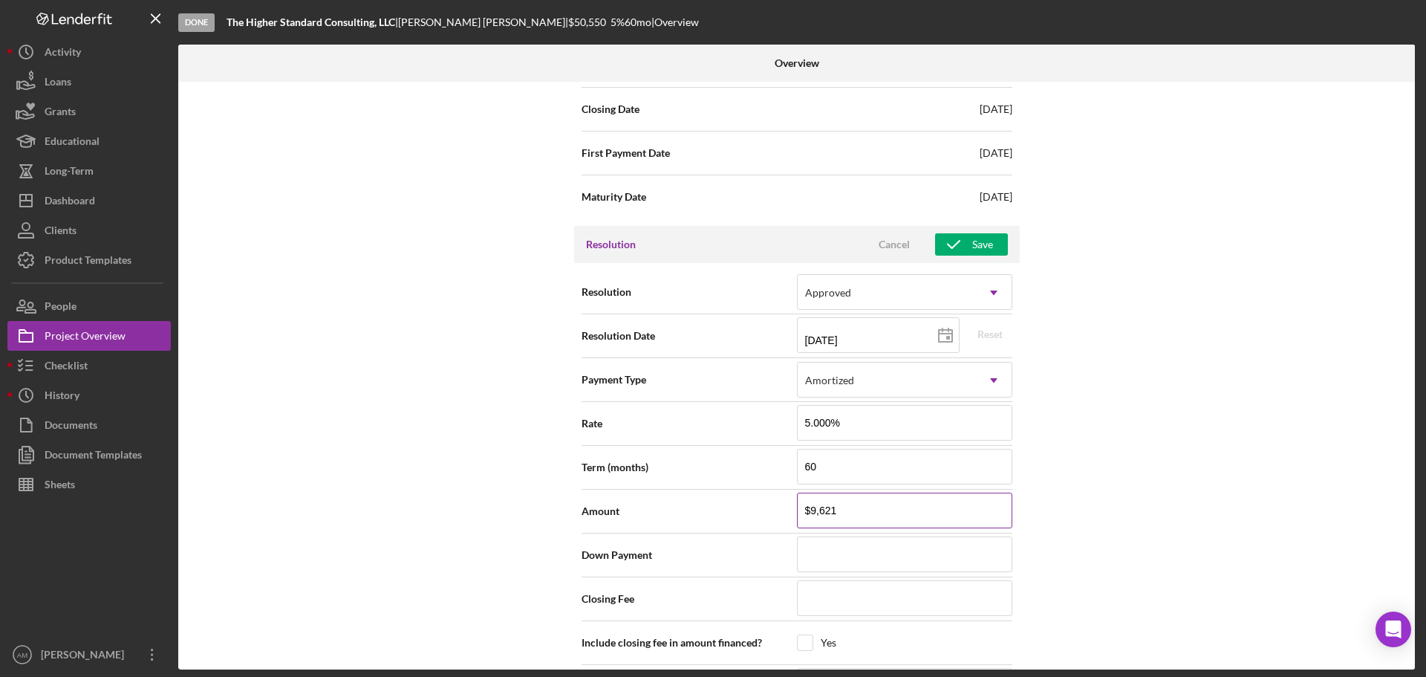
type input "$96,218"
type input "$962,182"
type input "$9,621,825"
type input "$962,182"
type input "$96,218"
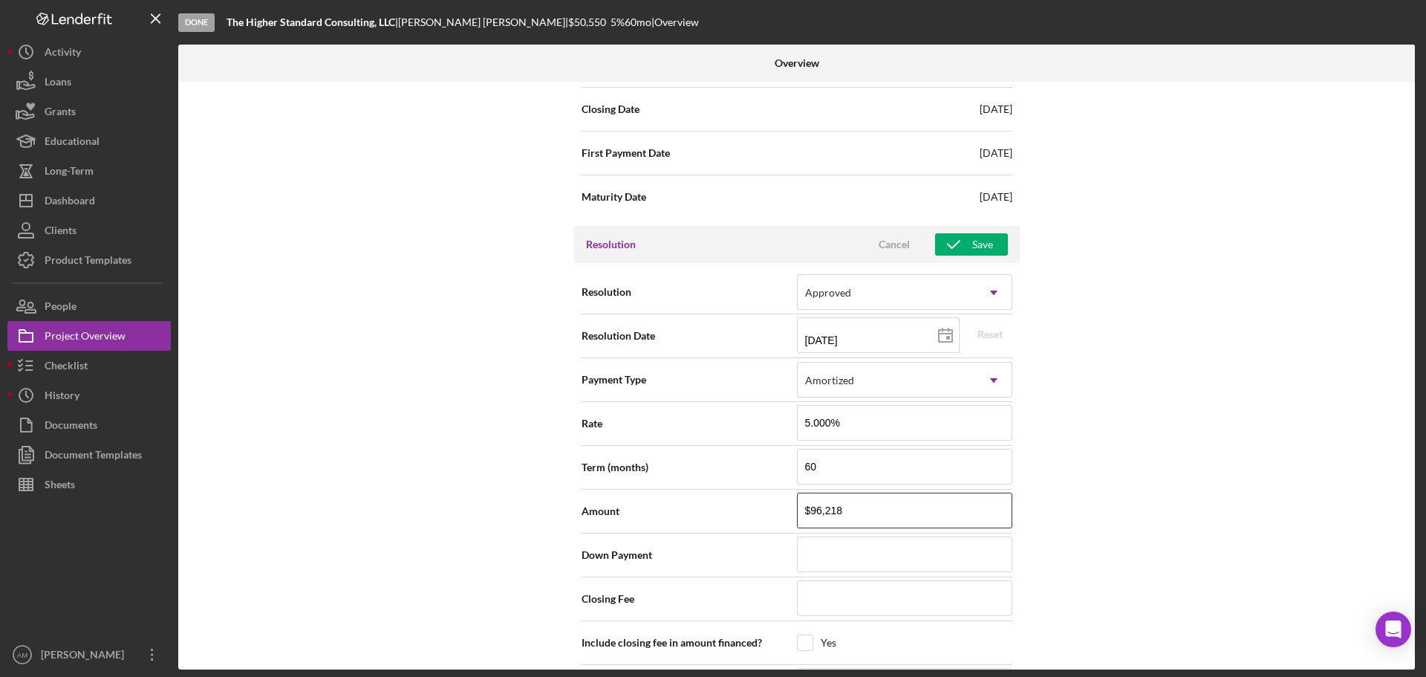
type input "$9,621"
type input "$962"
type input "$96"
type input "$9"
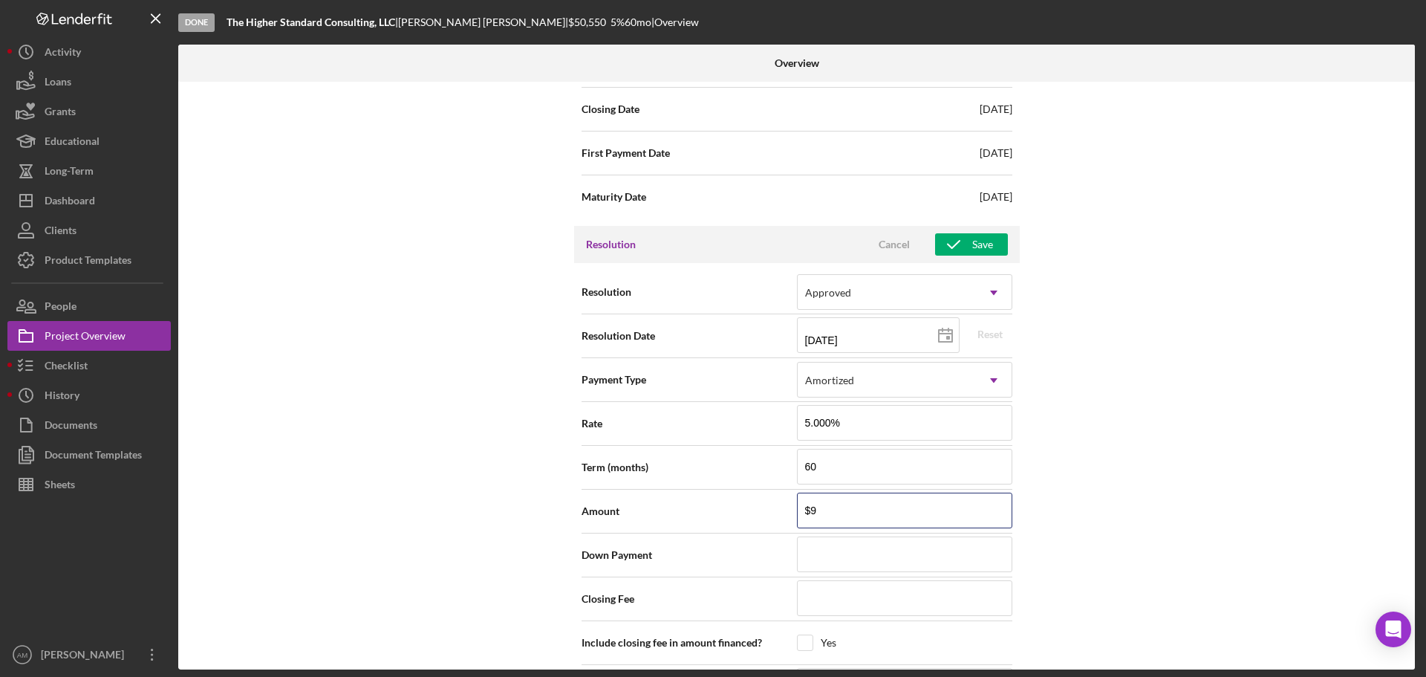
type input "$96"
type input "$962"
type input "$9,621"
type input "$96,218"
type input "$962,182"
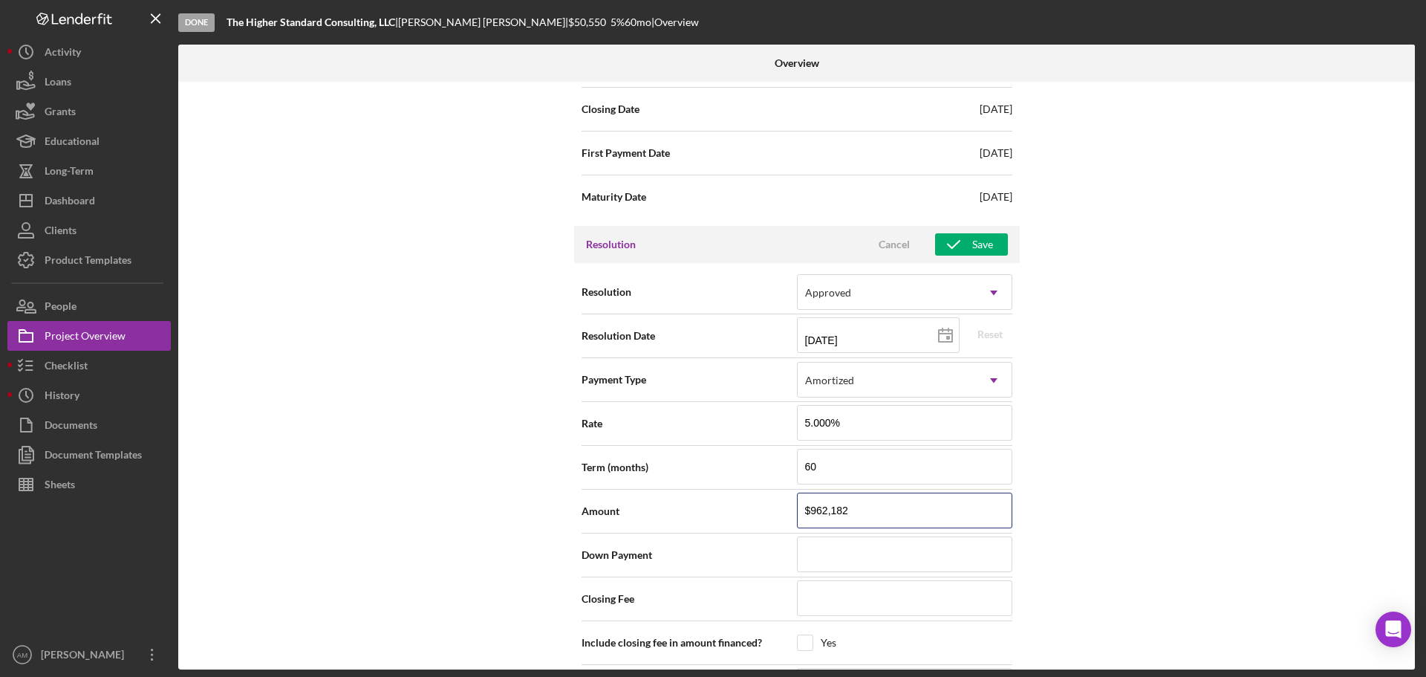
type input "$9,621,825"
type input "$962,182"
type input "$96,218"
type input "$9,621"
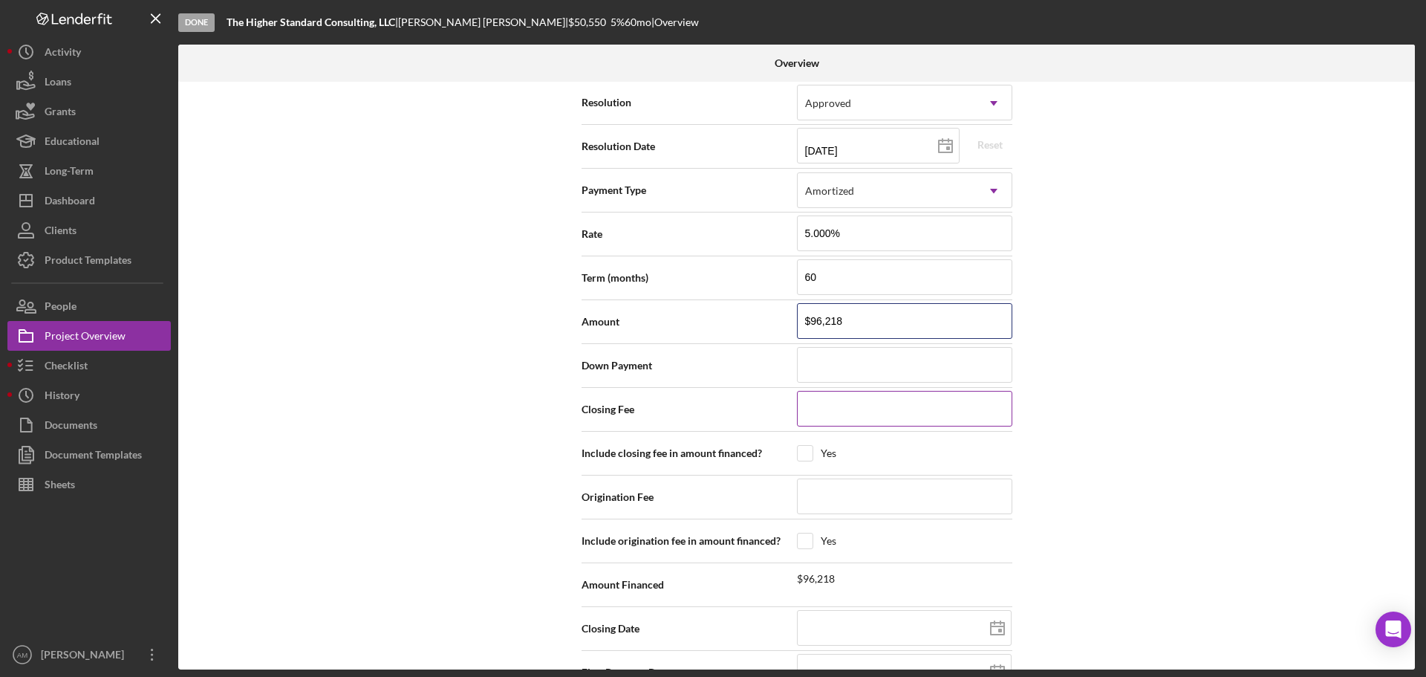
scroll to position [2154, 0]
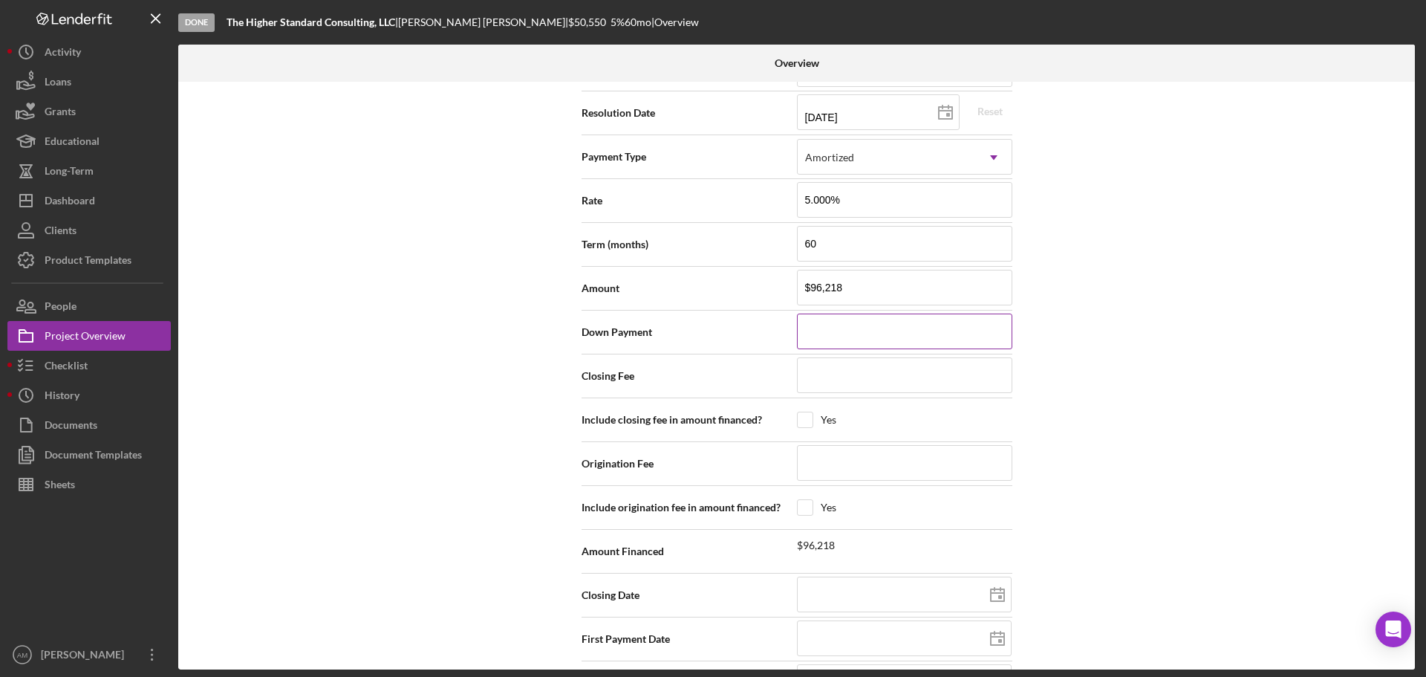
click at [871, 343] on input at bounding box center [904, 331] width 215 height 36
click at [839, 387] on input at bounding box center [904, 375] width 215 height 36
click at [865, 287] on input "$96,218" at bounding box center [904, 288] width 215 height 36
drag, startPoint x: 831, startPoint y: 288, endPoint x: 798, endPoint y: 285, distance: 32.9
click at [799, 285] on input "$96" at bounding box center [904, 288] width 215 height 36
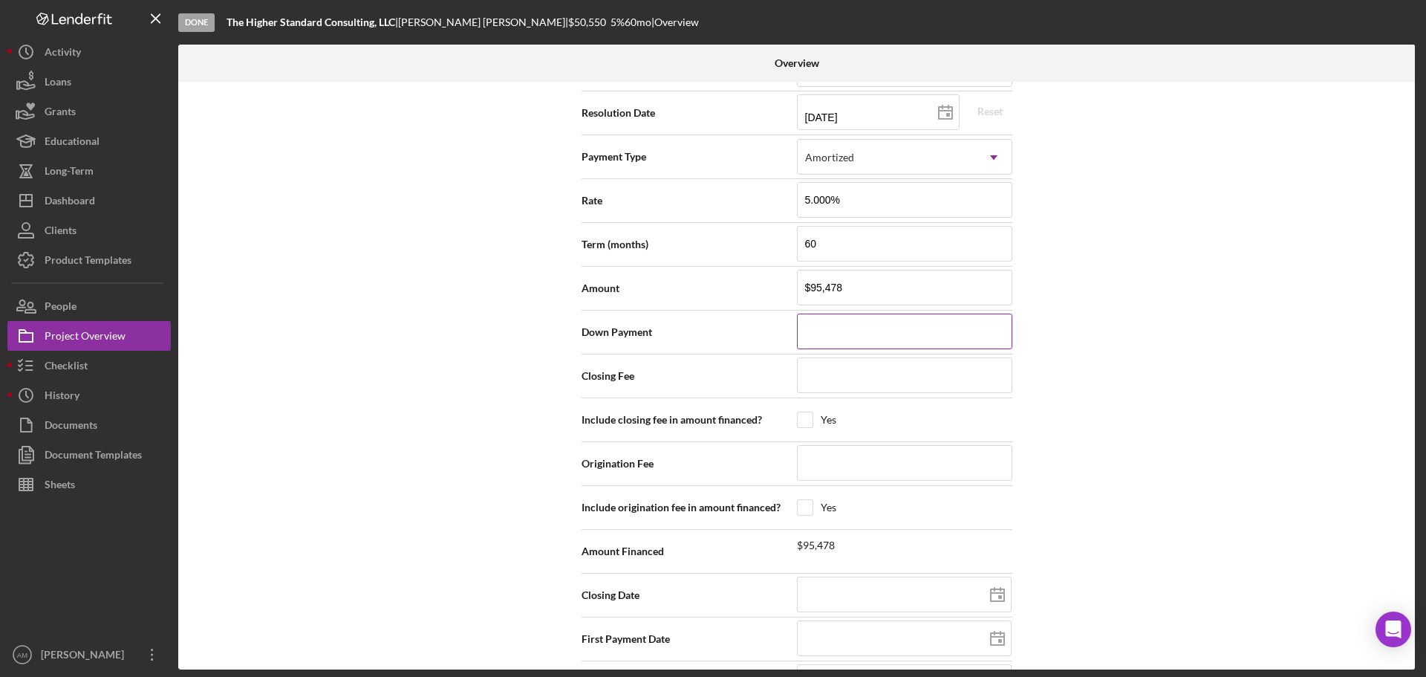
click at [838, 342] on input at bounding box center [904, 331] width 215 height 36
click at [825, 385] on input at bounding box center [904, 375] width 215 height 36
click at [807, 417] on input "checkbox" at bounding box center [805, 419] width 15 height 15
click at [828, 477] on input at bounding box center [904, 463] width 215 height 36
click at [801, 508] on input "checkbox" at bounding box center [805, 507] width 15 height 15
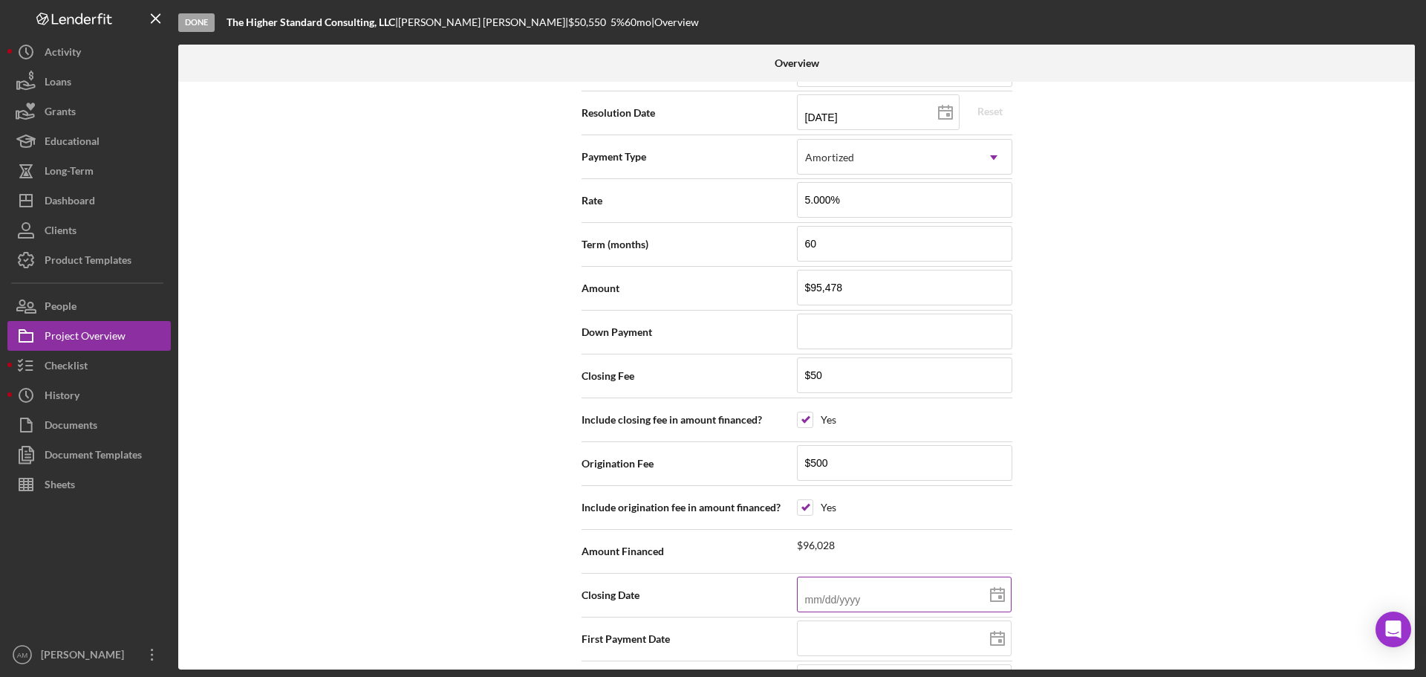
click at [974, 600] on input at bounding box center [904, 594] width 215 height 36
click at [991, 591] on polygon at bounding box center [997, 595] width 13 height 12
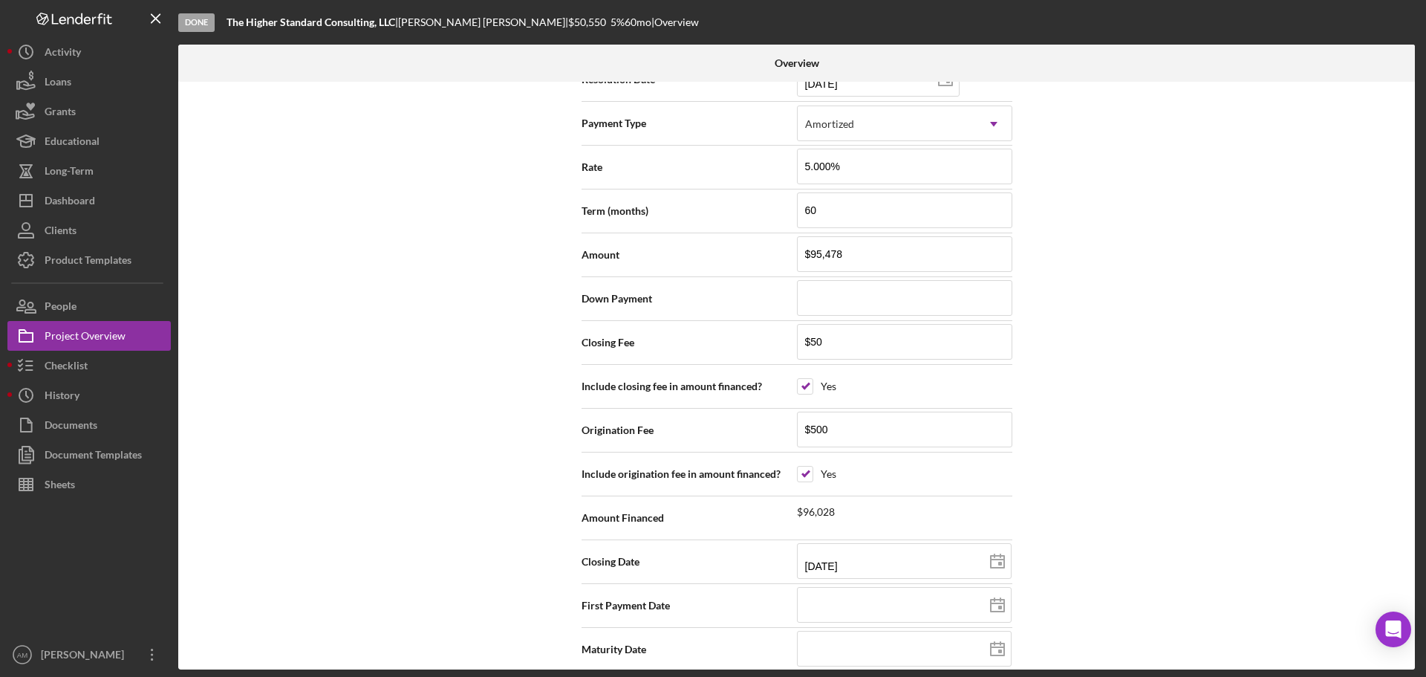
scroll to position [2204, 0]
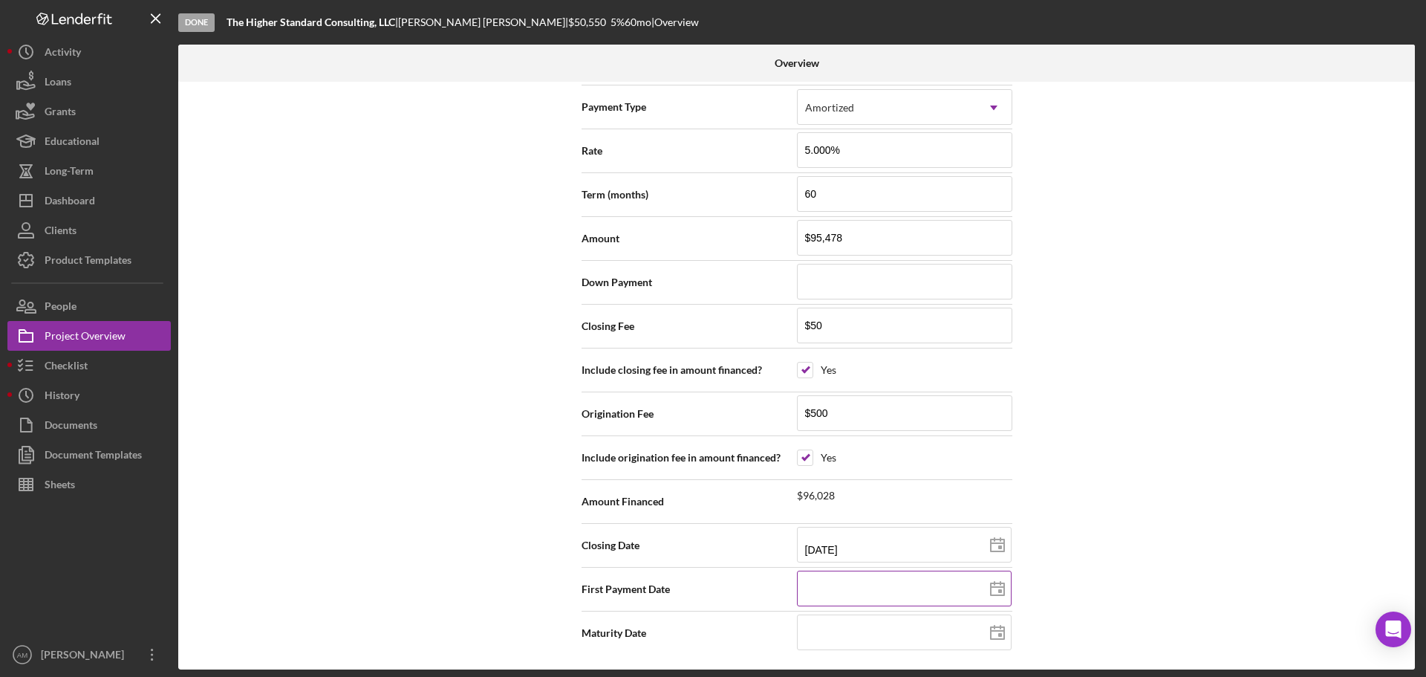
click at [995, 587] on line at bounding box center [997, 587] width 13 height 0
click at [993, 629] on icon at bounding box center [997, 632] width 37 height 37
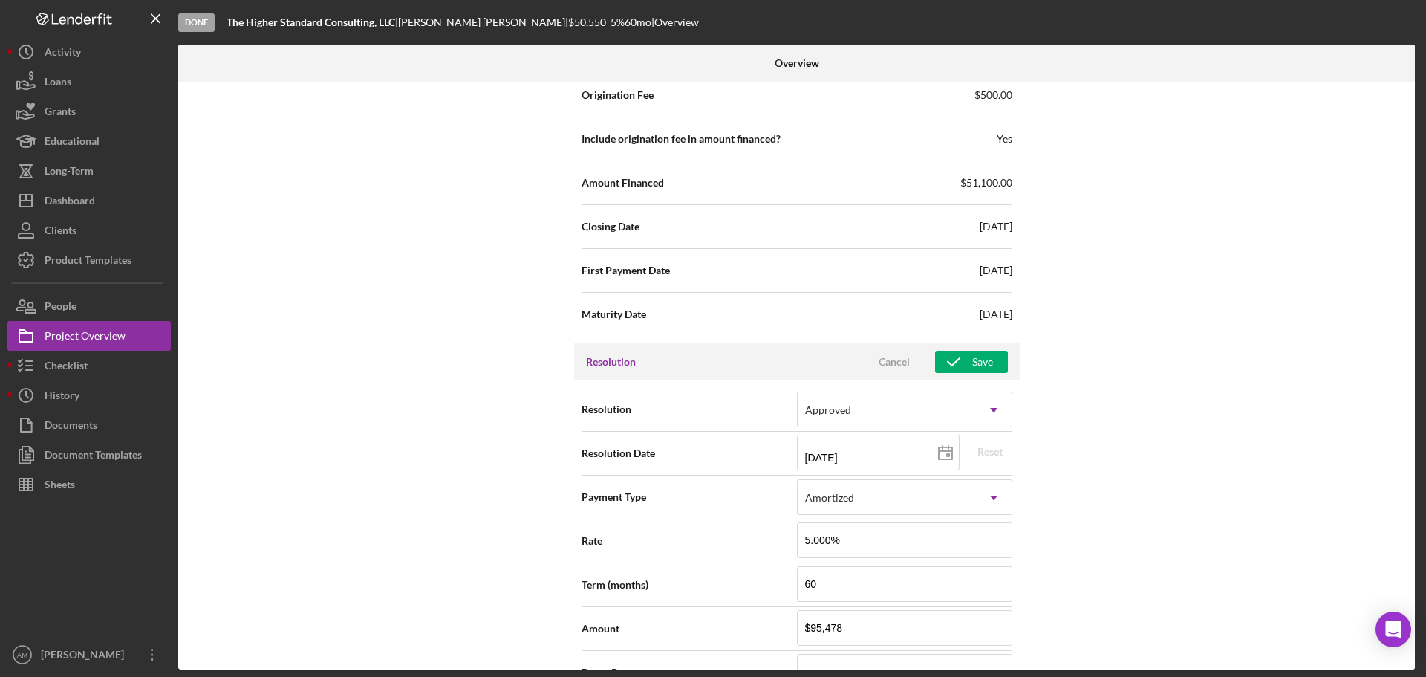
scroll to position [1758, 0]
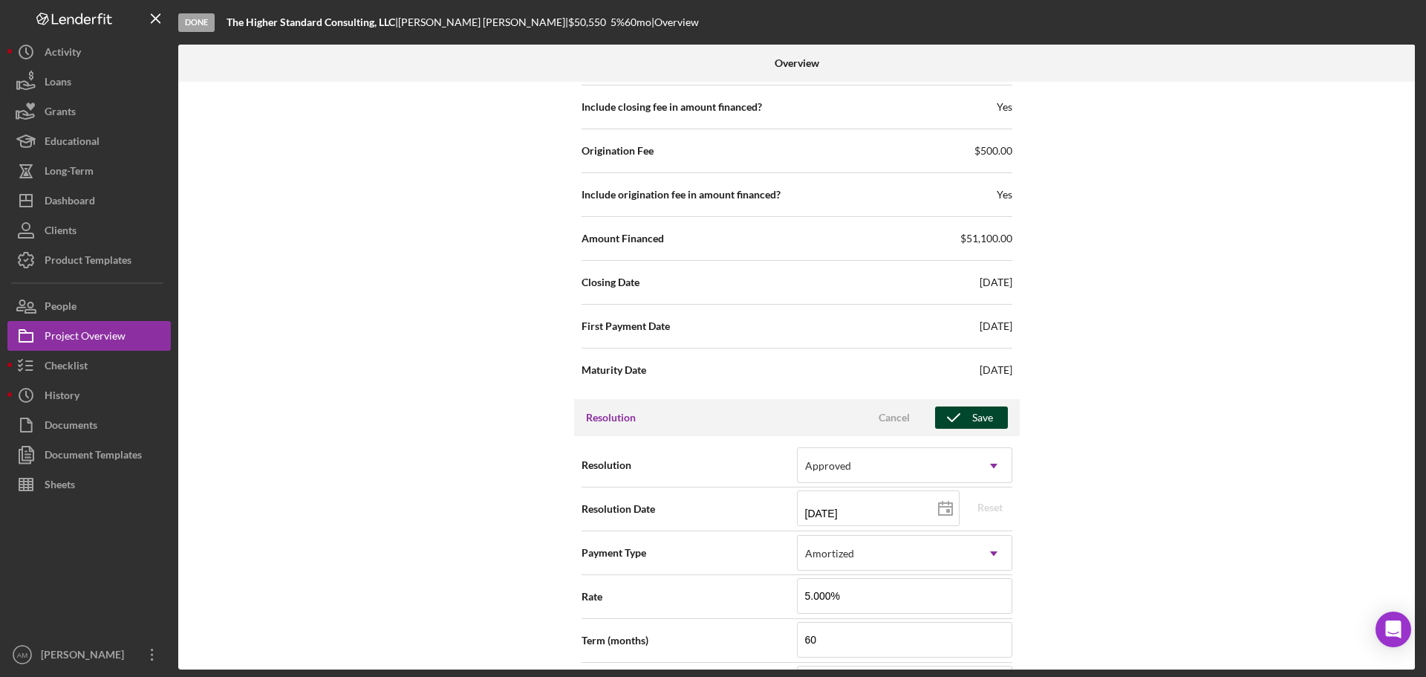
click at [973, 419] on div "Save" at bounding box center [982, 417] width 21 height 22
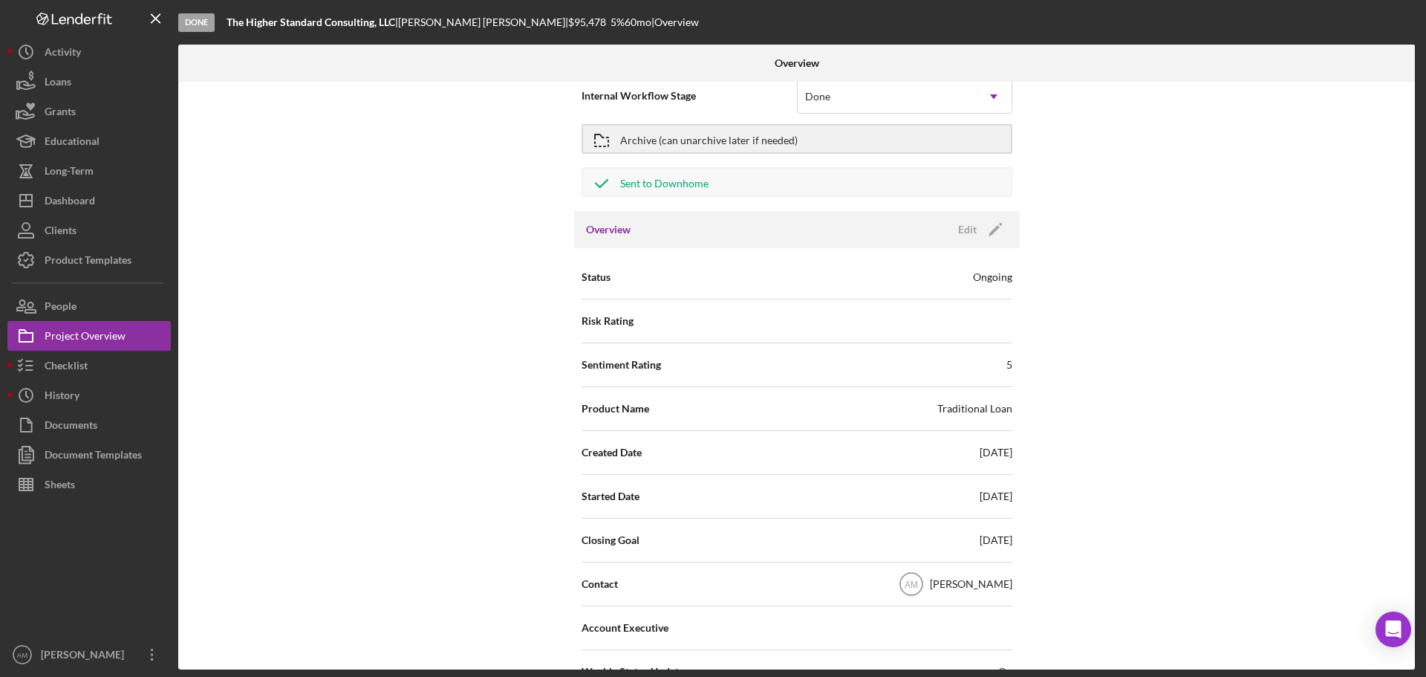
scroll to position [0, 0]
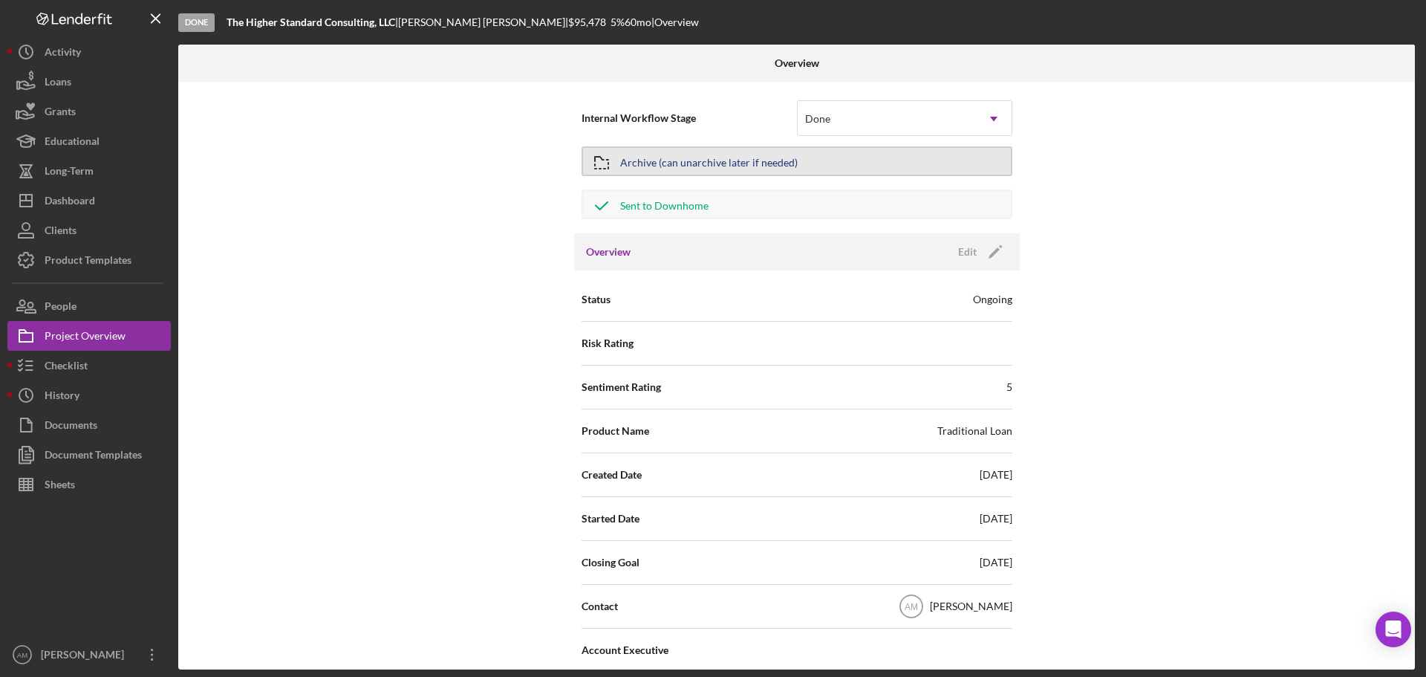
click at [715, 161] on div "Archive (can unarchive later if needed)" at bounding box center [709, 161] width 178 height 27
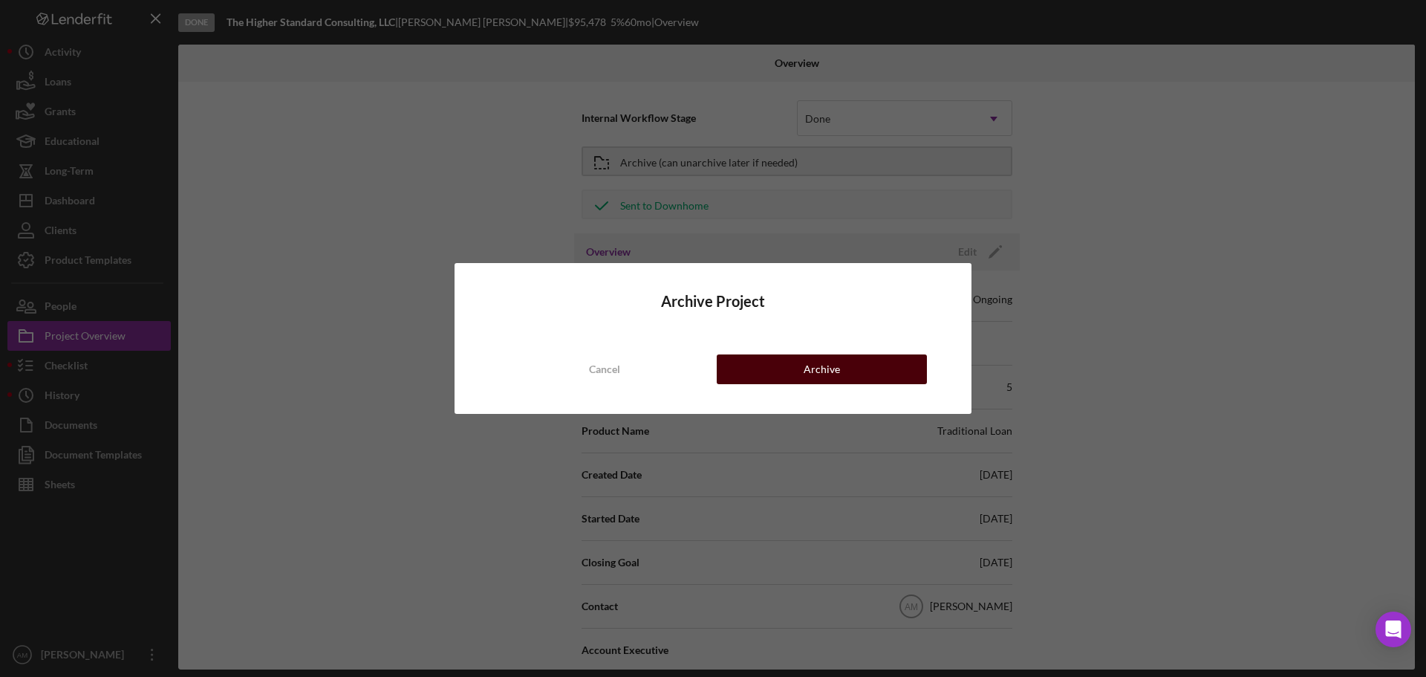
click at [801, 370] on button "Archive" at bounding box center [822, 369] width 210 height 30
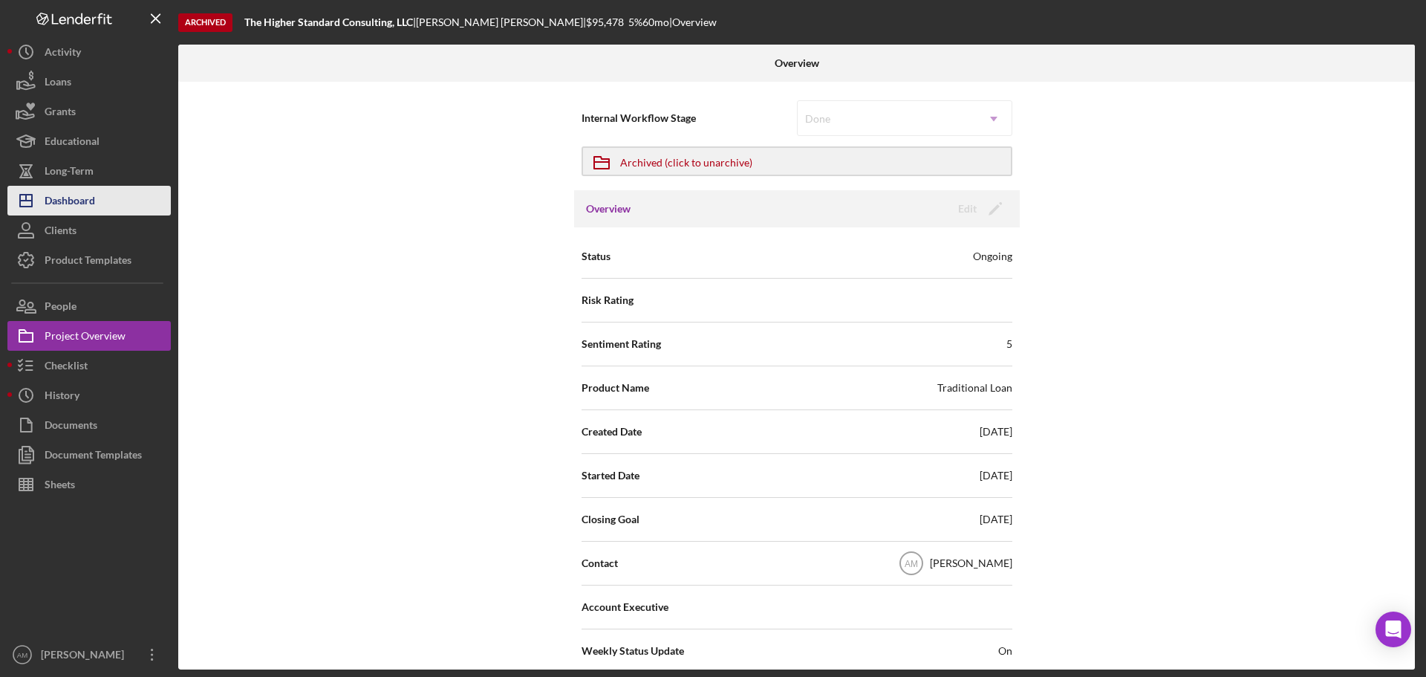
click at [68, 197] on div "Dashboard" at bounding box center [70, 202] width 51 height 33
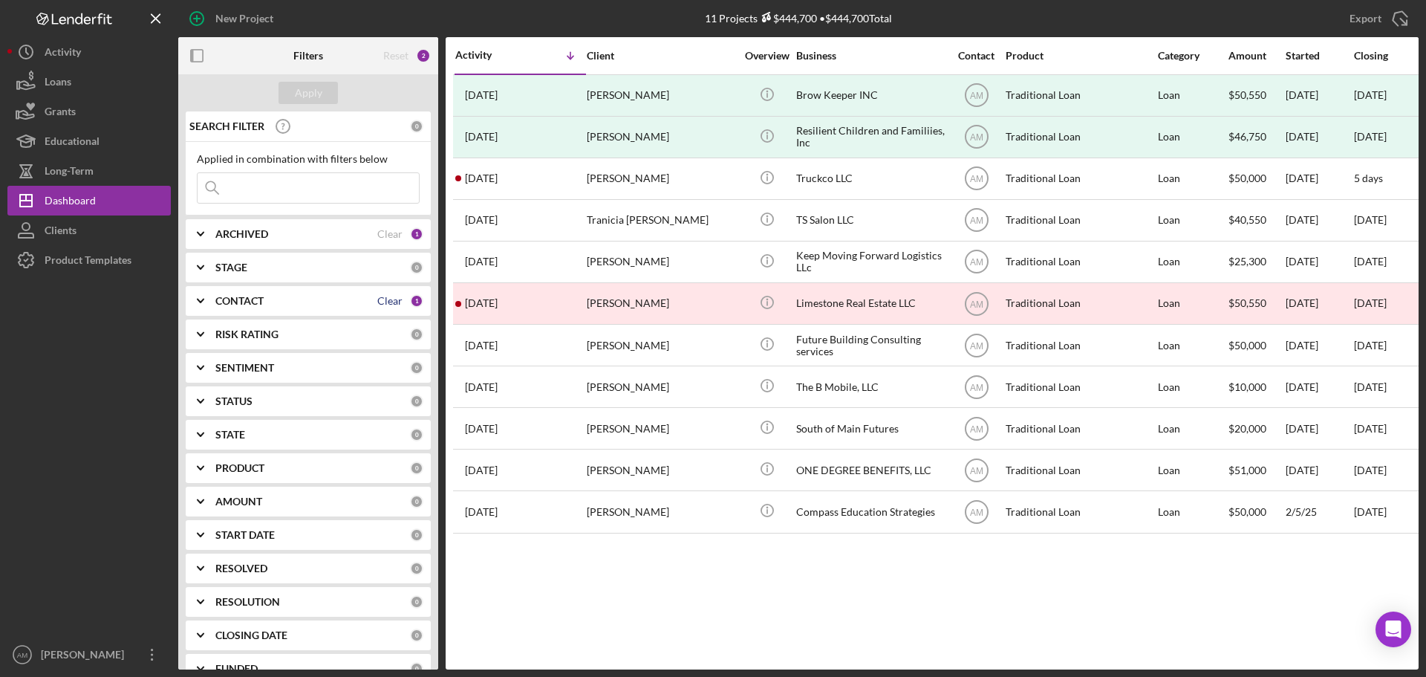
click at [391, 301] on div "Clear" at bounding box center [389, 301] width 25 height 12
click at [308, 92] on div "Apply" at bounding box center [308, 93] width 27 height 22
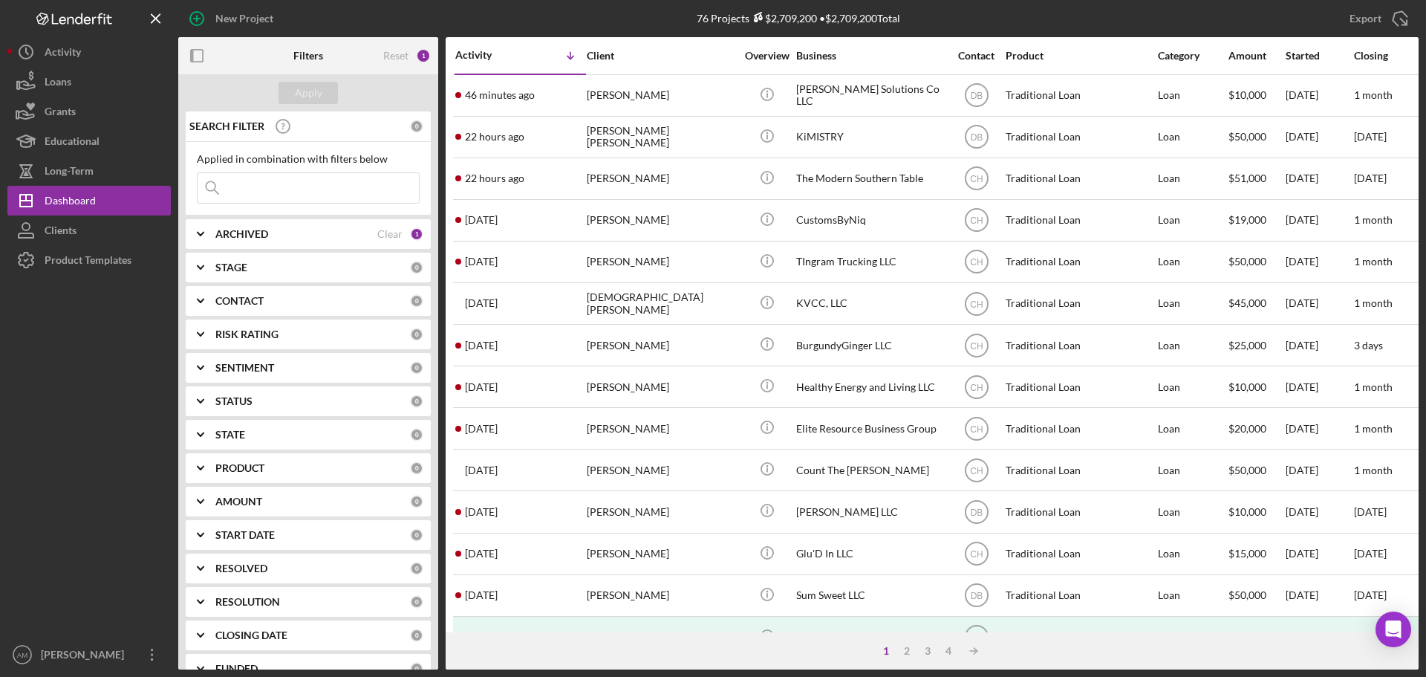
click at [256, 234] on b "ARCHIVED" at bounding box center [241, 234] width 53 height 12
click at [255, 234] on b "ARCHIVED" at bounding box center [241, 234] width 53 height 12
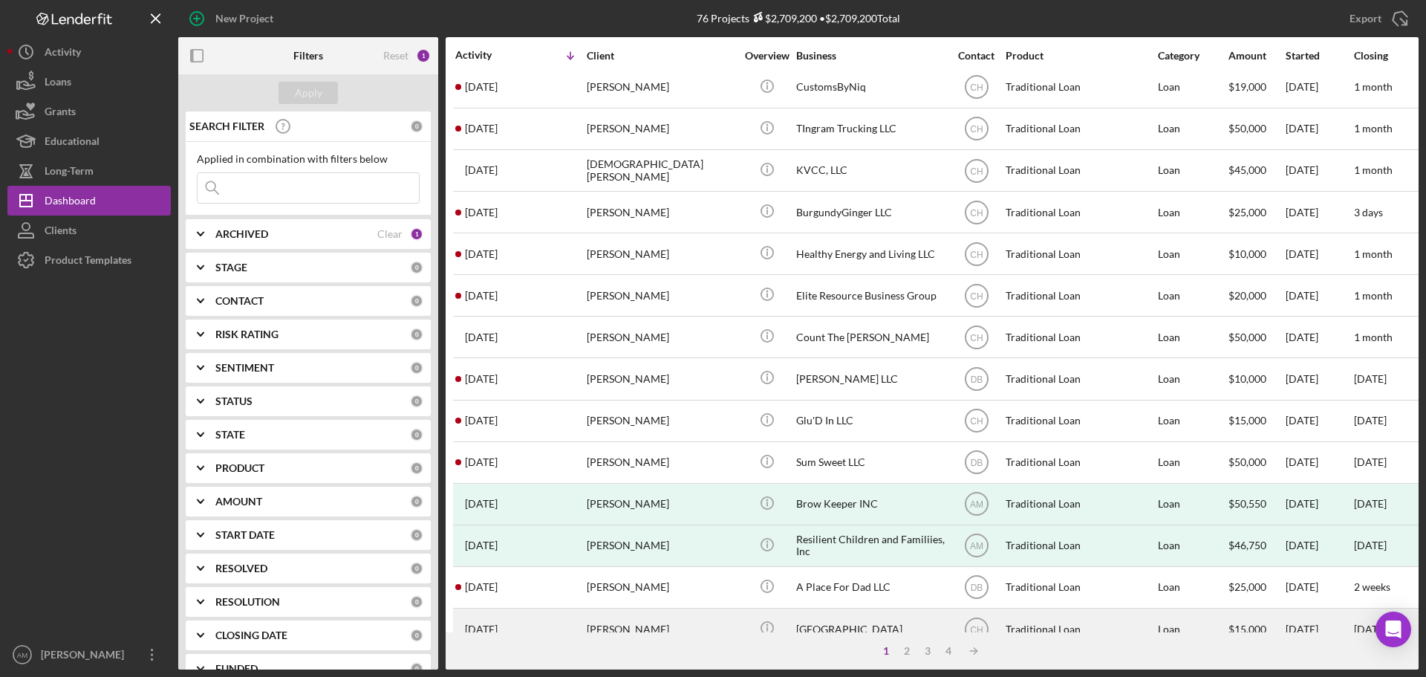
scroll to position [149, 0]
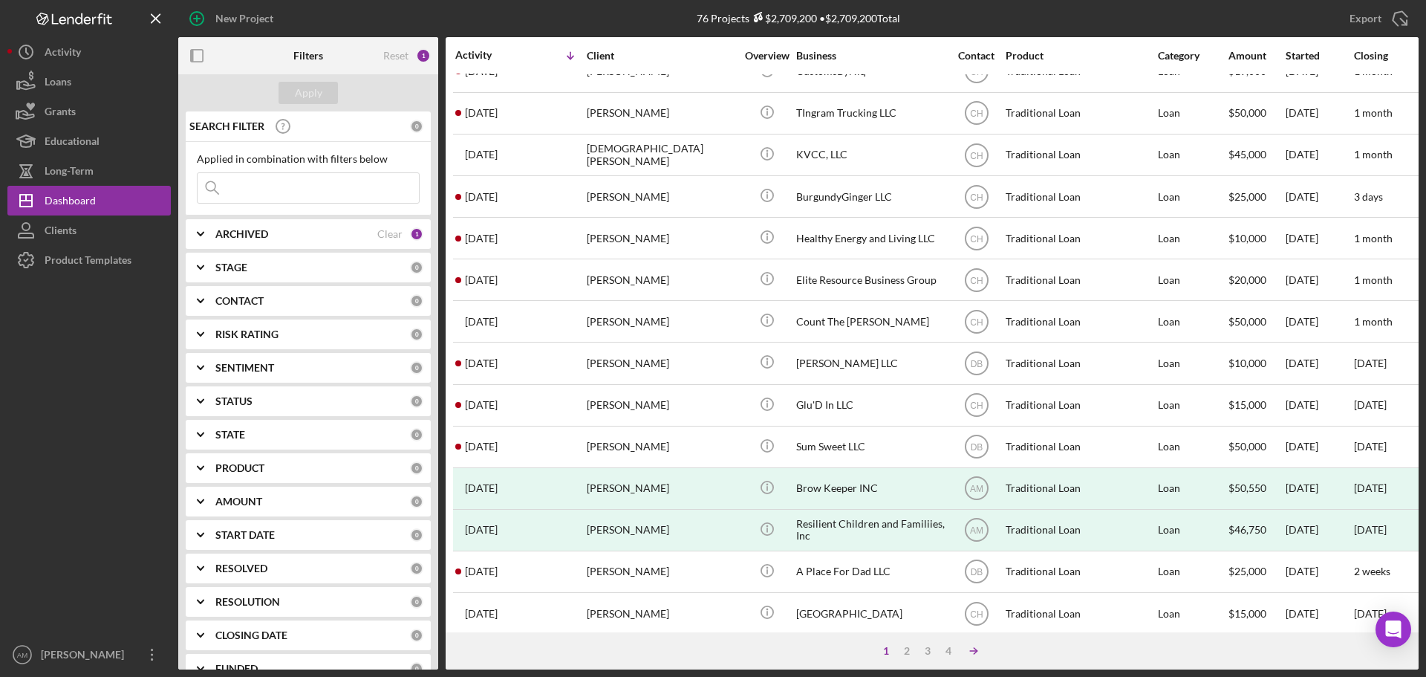
click at [971, 650] on icon "Icon/Table Sort Arrow" at bounding box center [974, 651] width 30 height 30
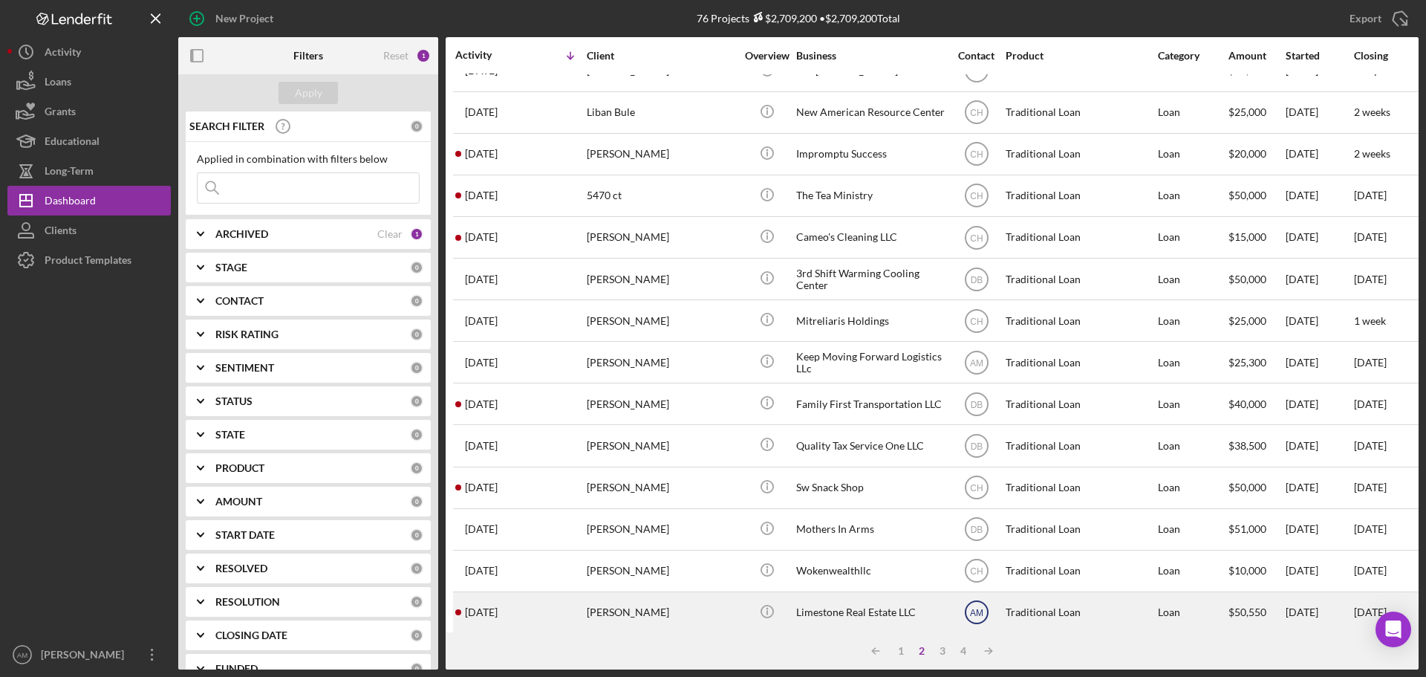
scroll to position [0, 0]
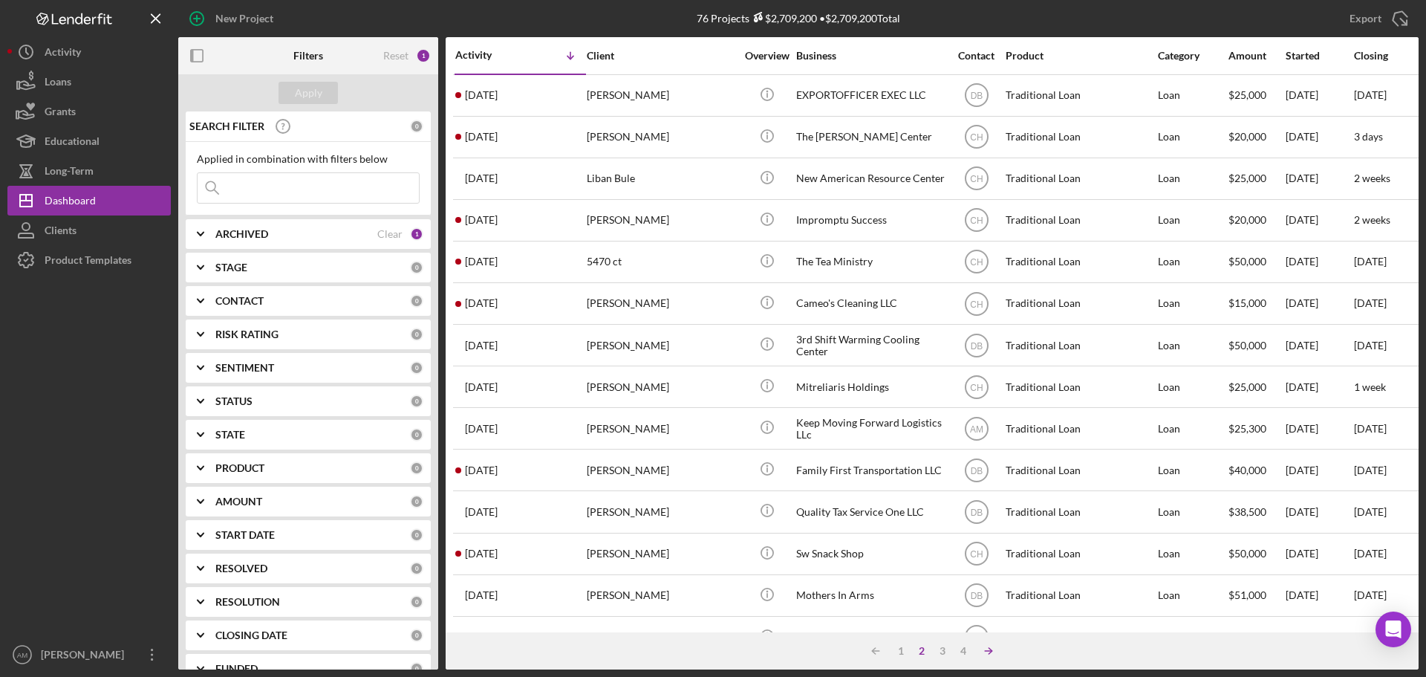
click at [982, 649] on icon "Icon/Table Sort Arrow" at bounding box center [989, 651] width 30 height 30
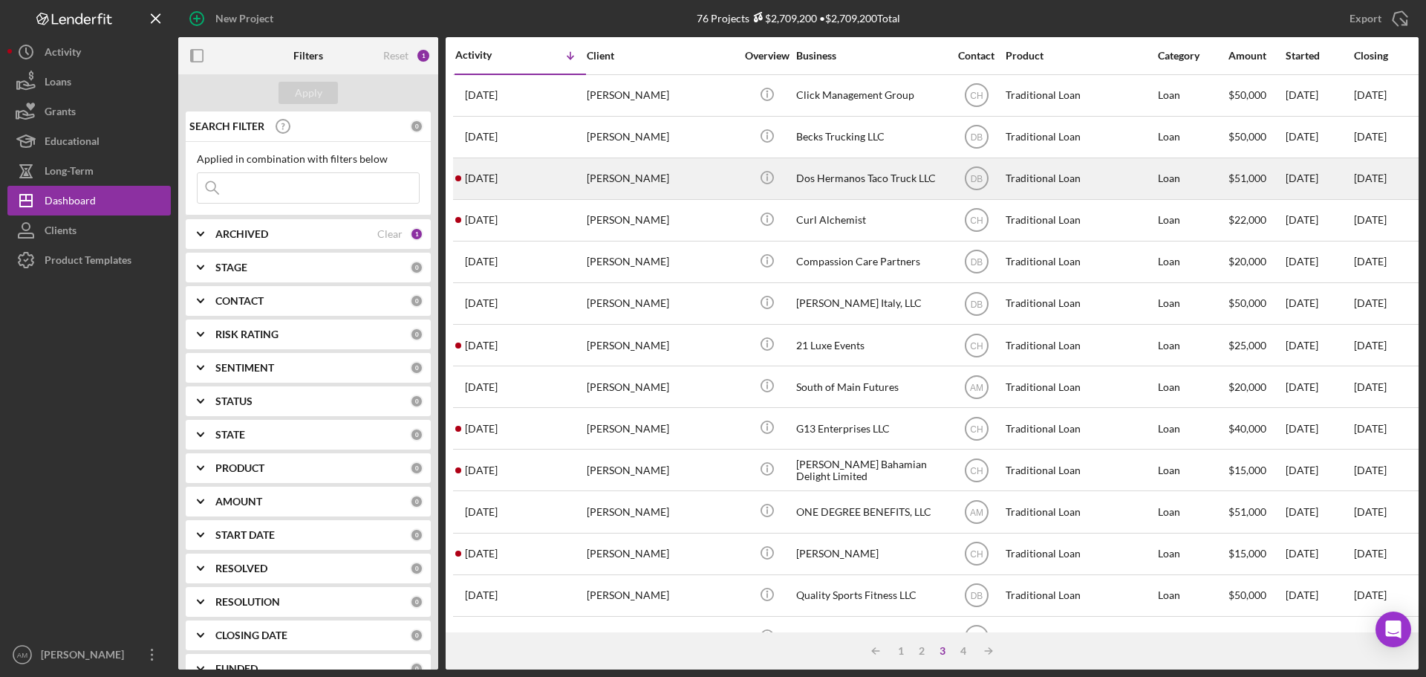
click at [824, 177] on div "Dos Hermanos Taco Truck LLC" at bounding box center [870, 178] width 149 height 39
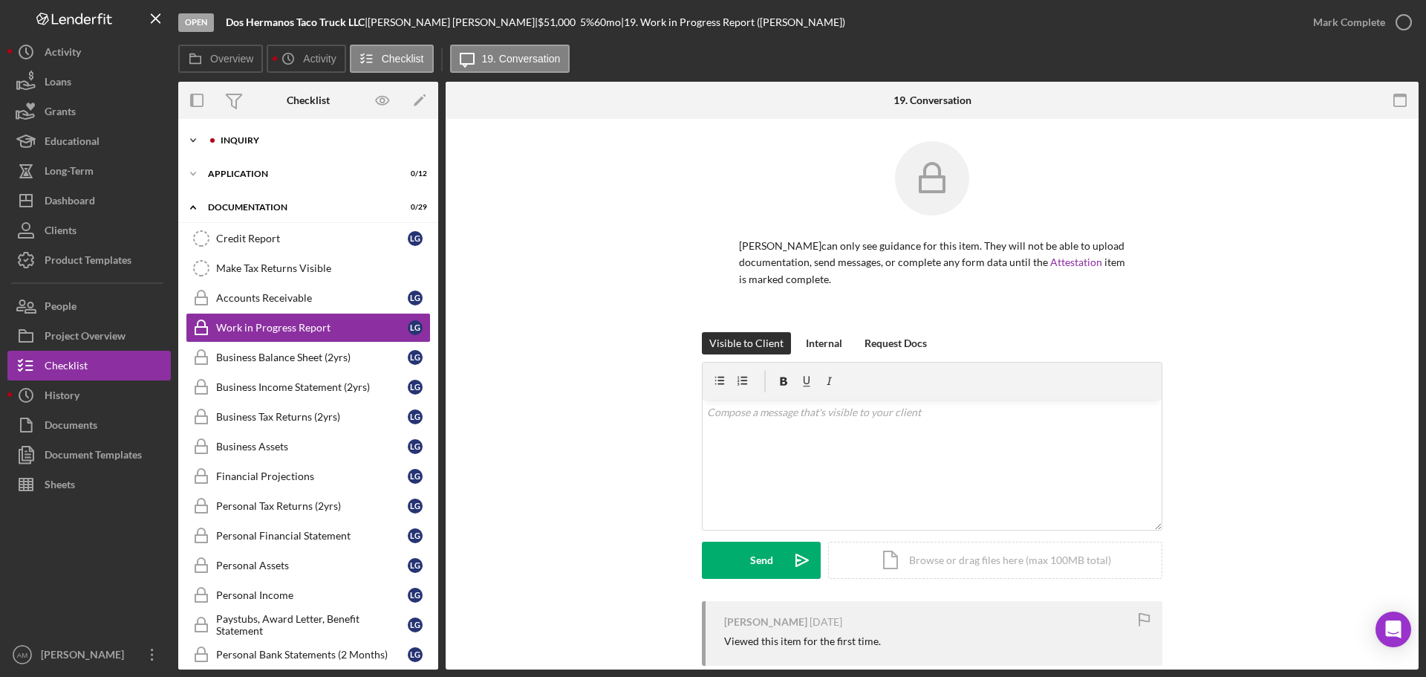
click at [232, 134] on div "Icon/Expander Inquiry 11 / 15" at bounding box center [308, 141] width 260 height 30
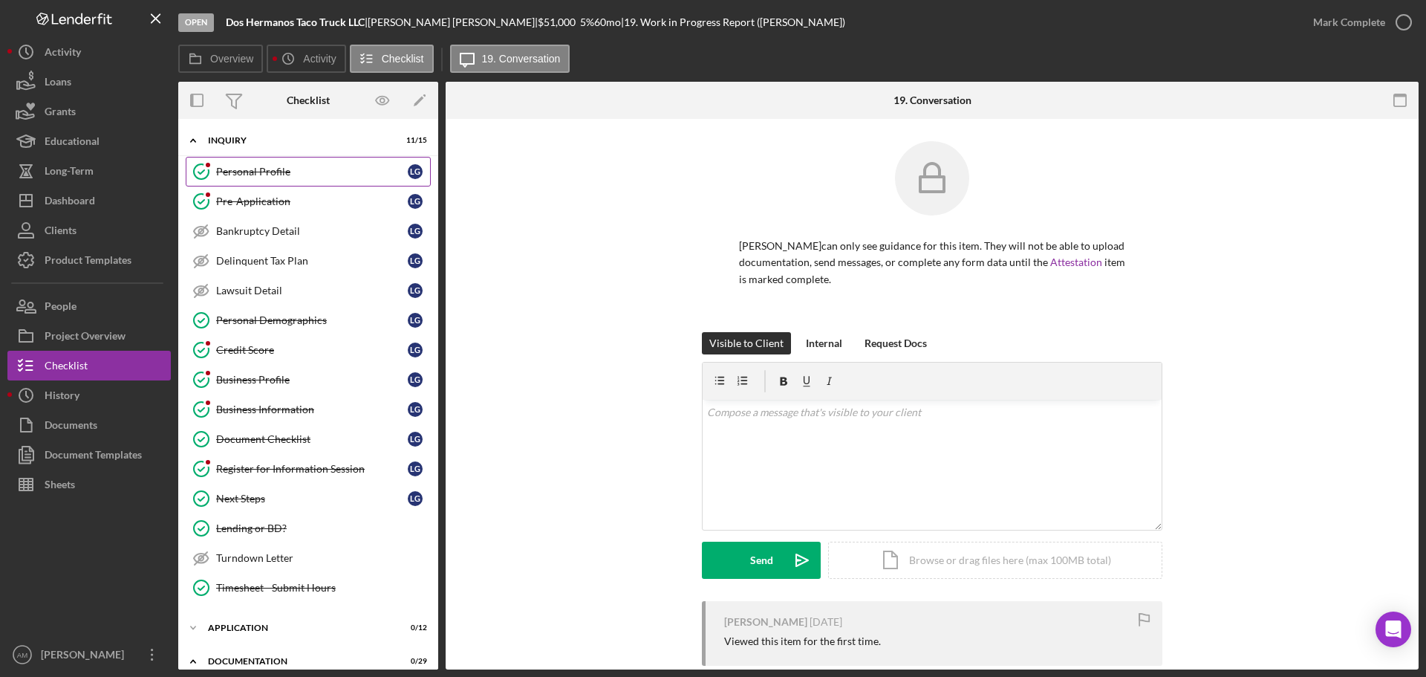
click at [243, 166] on div "Personal Profile" at bounding box center [312, 172] width 192 height 12
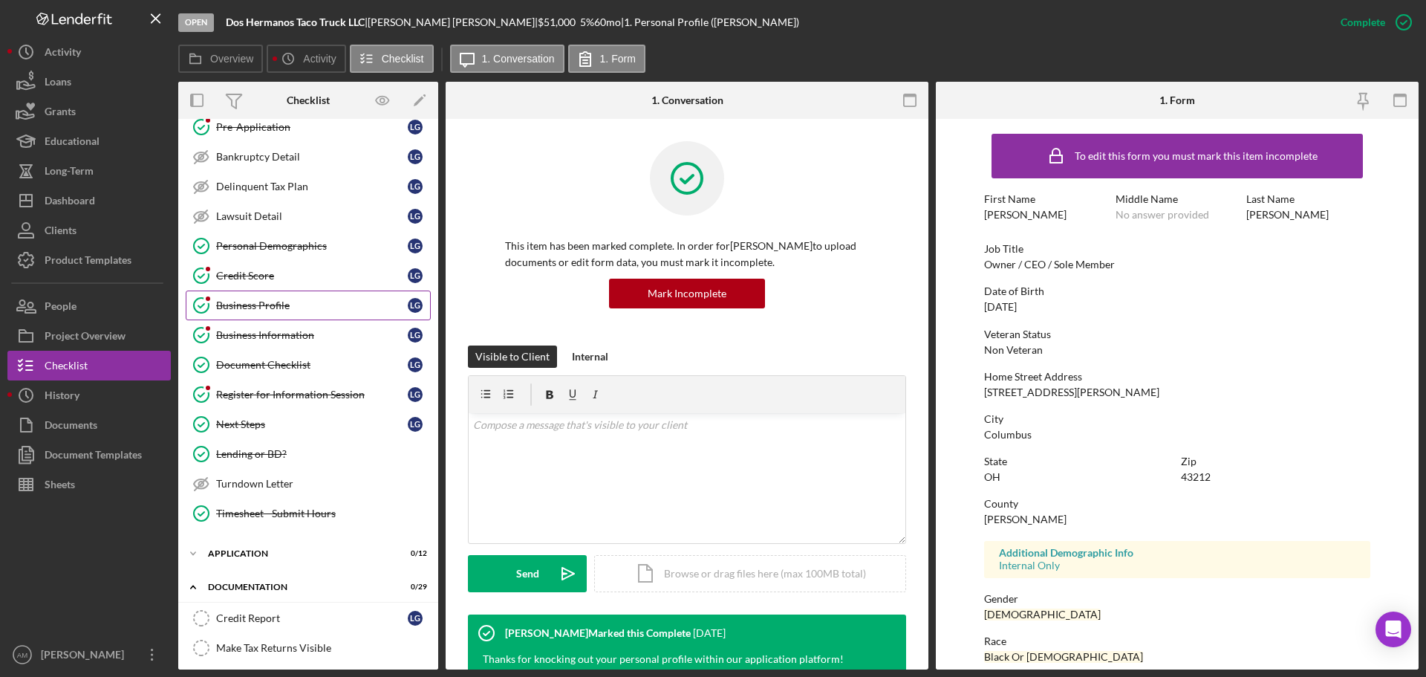
scroll to position [149, 0]
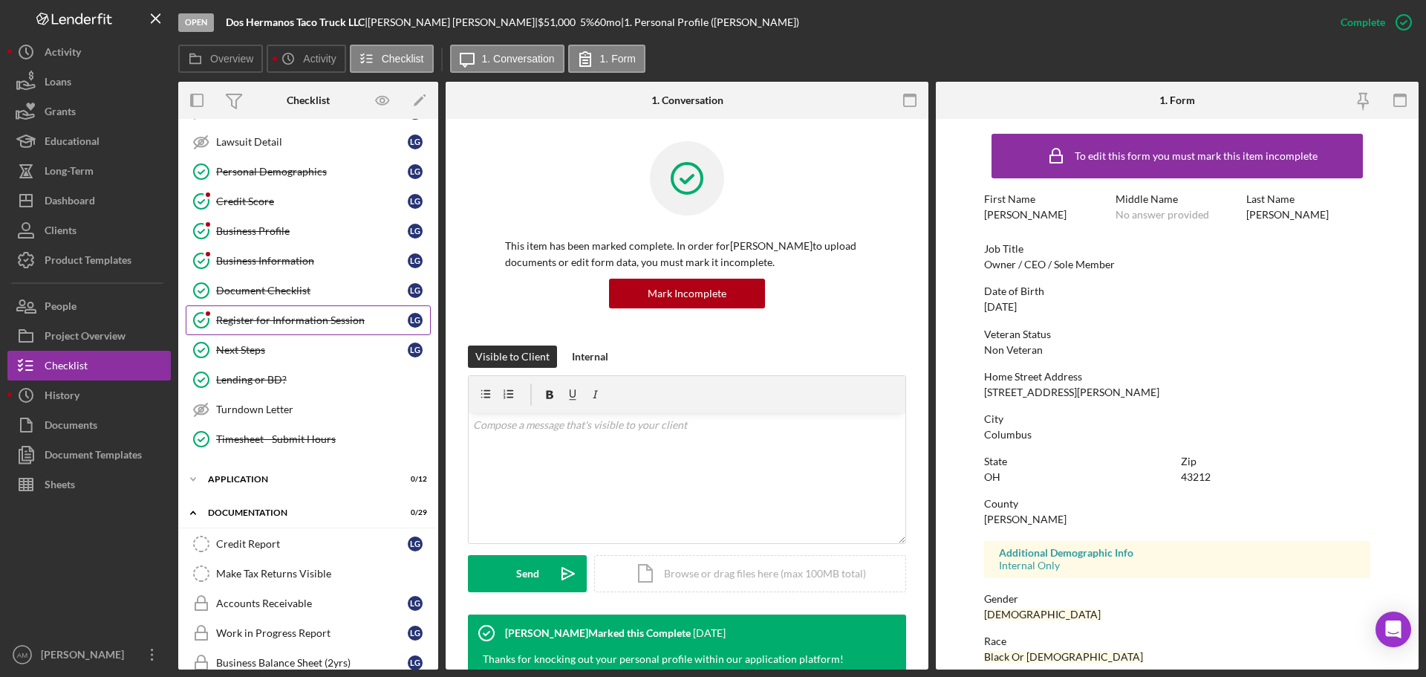
click at [266, 322] on div "Register for Information Session" at bounding box center [312, 320] width 192 height 12
